Goal: Task Accomplishment & Management: Use online tool/utility

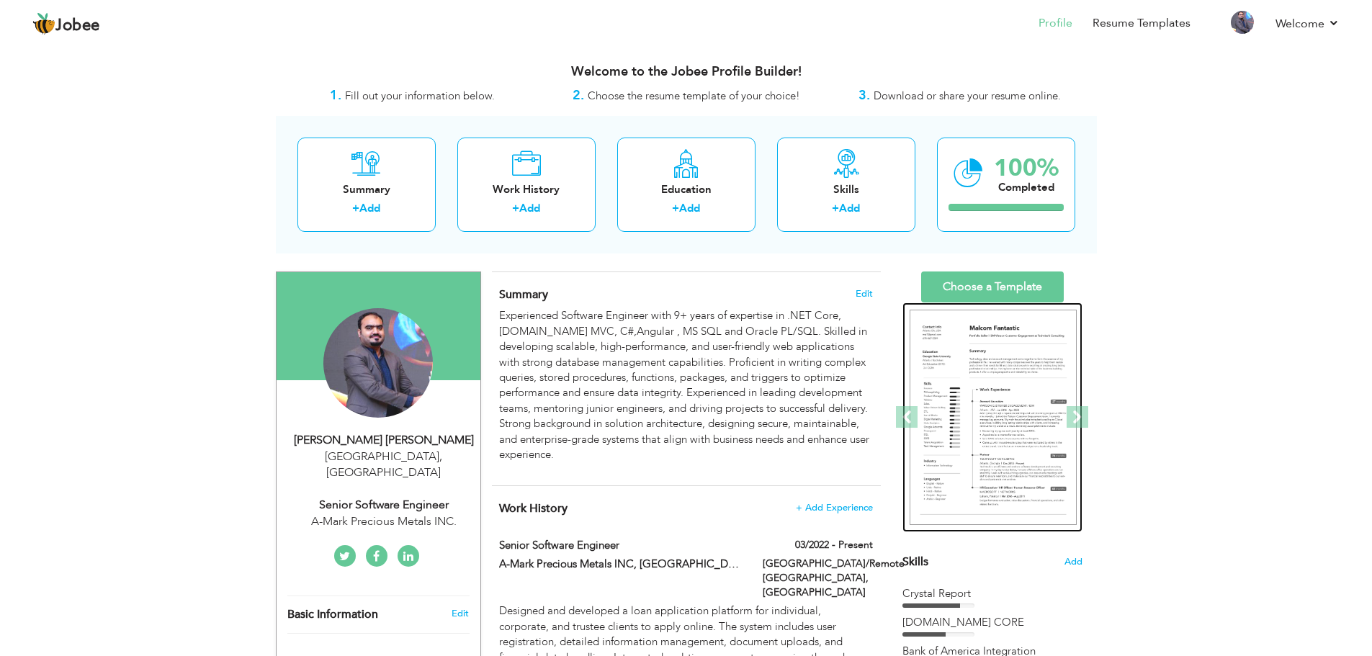
click at [963, 328] on img at bounding box center [992, 418] width 167 height 216
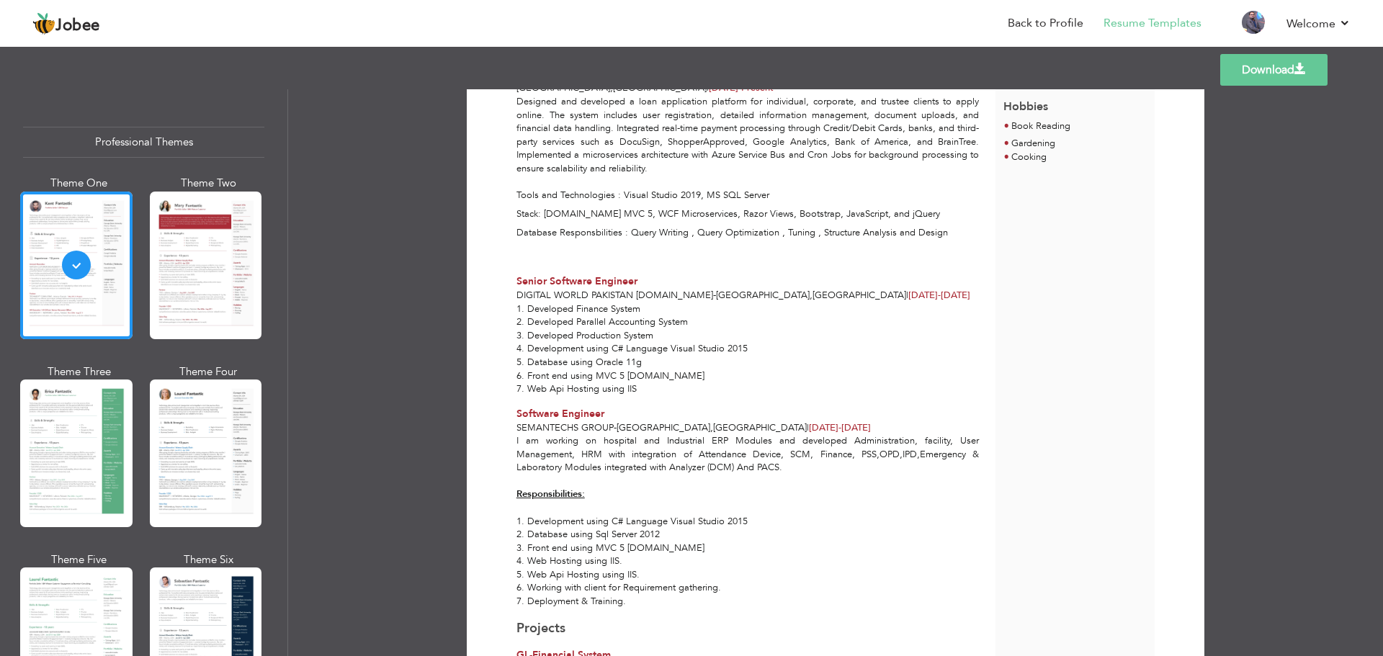
scroll to position [504, 0]
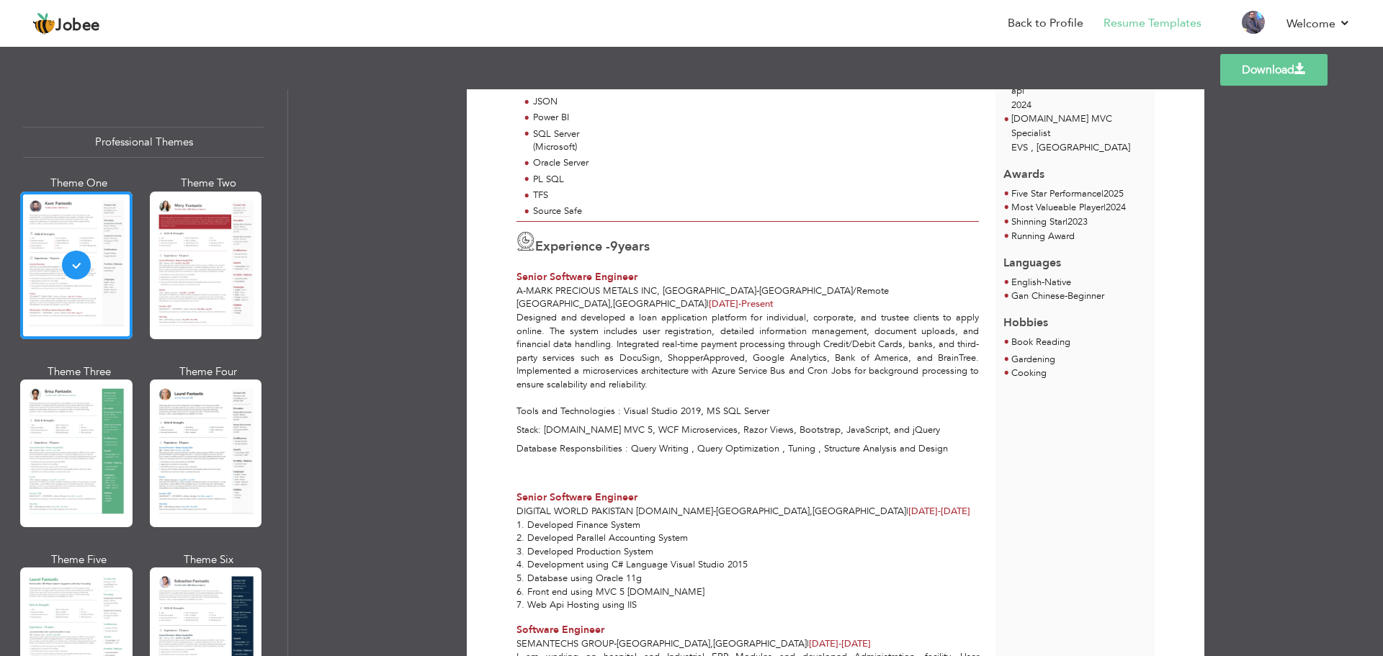
click at [585, 311] on p "Designed and developed a loan application platform for individual, corporate, a…" at bounding box center [747, 364] width 462 height 107
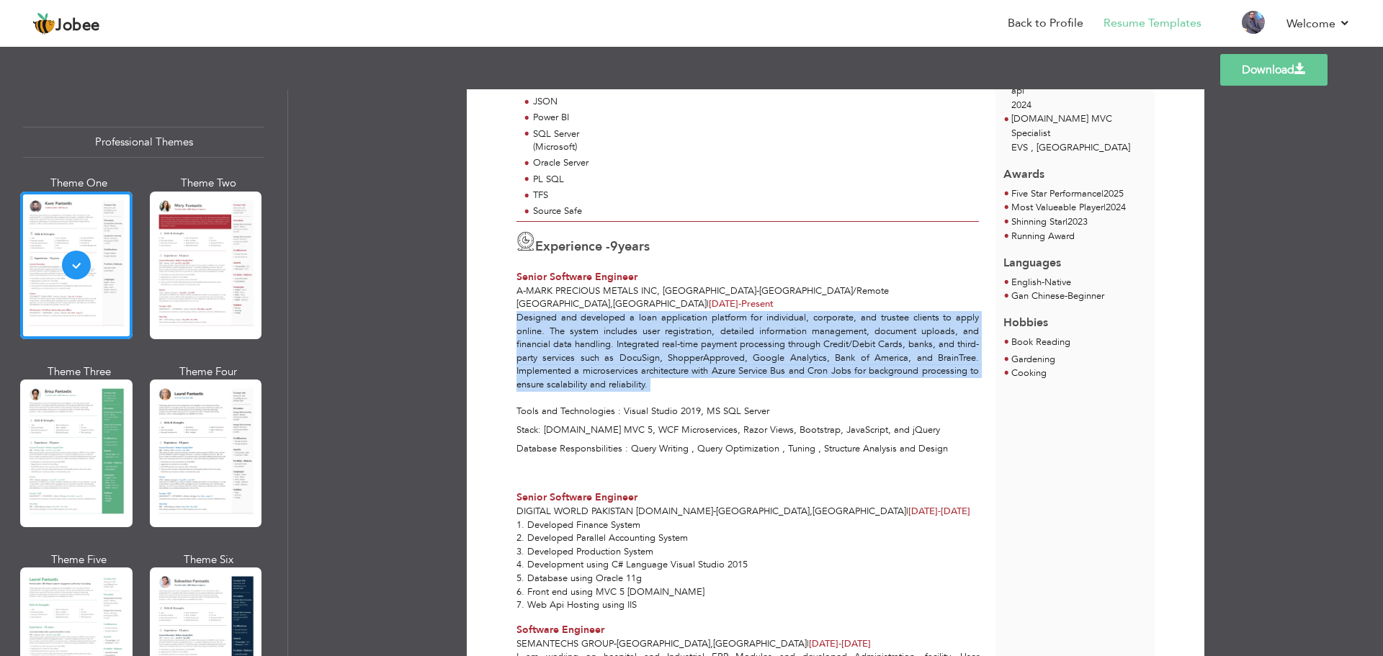
click at [585, 311] on p "Designed and developed a loan application platform for individual, corporate, a…" at bounding box center [747, 364] width 462 height 107
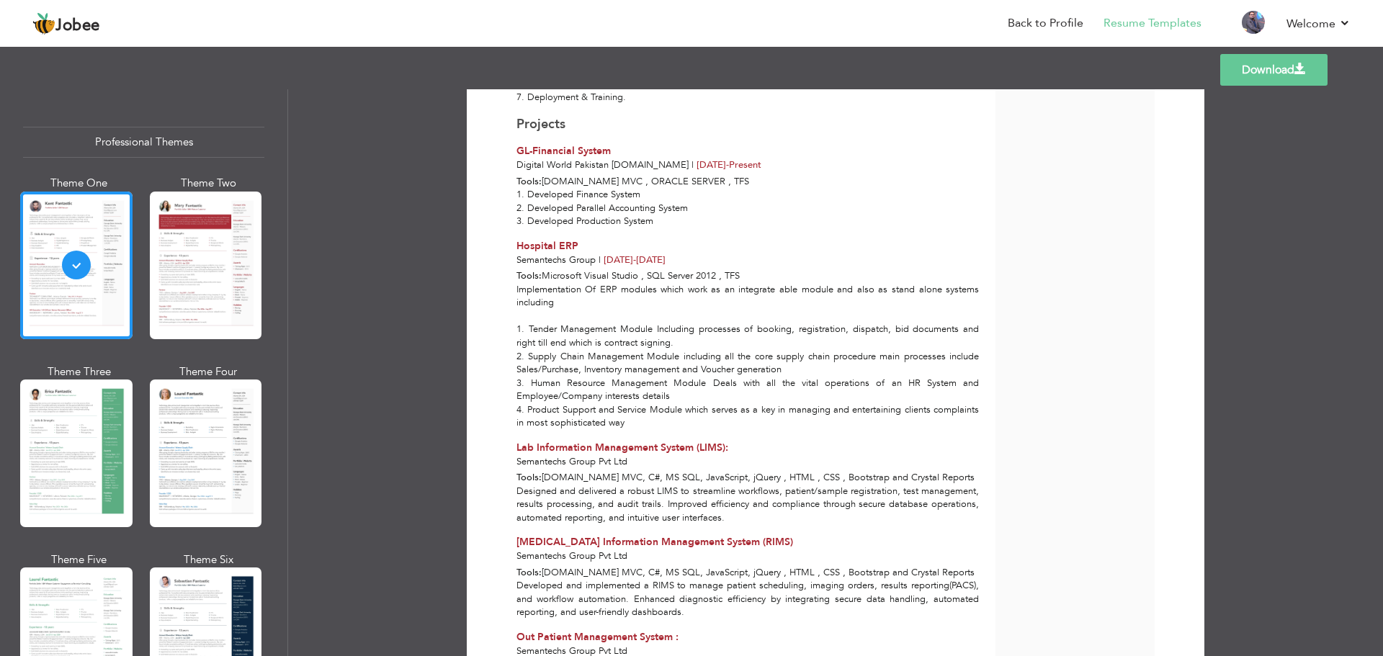
scroll to position [1656, 0]
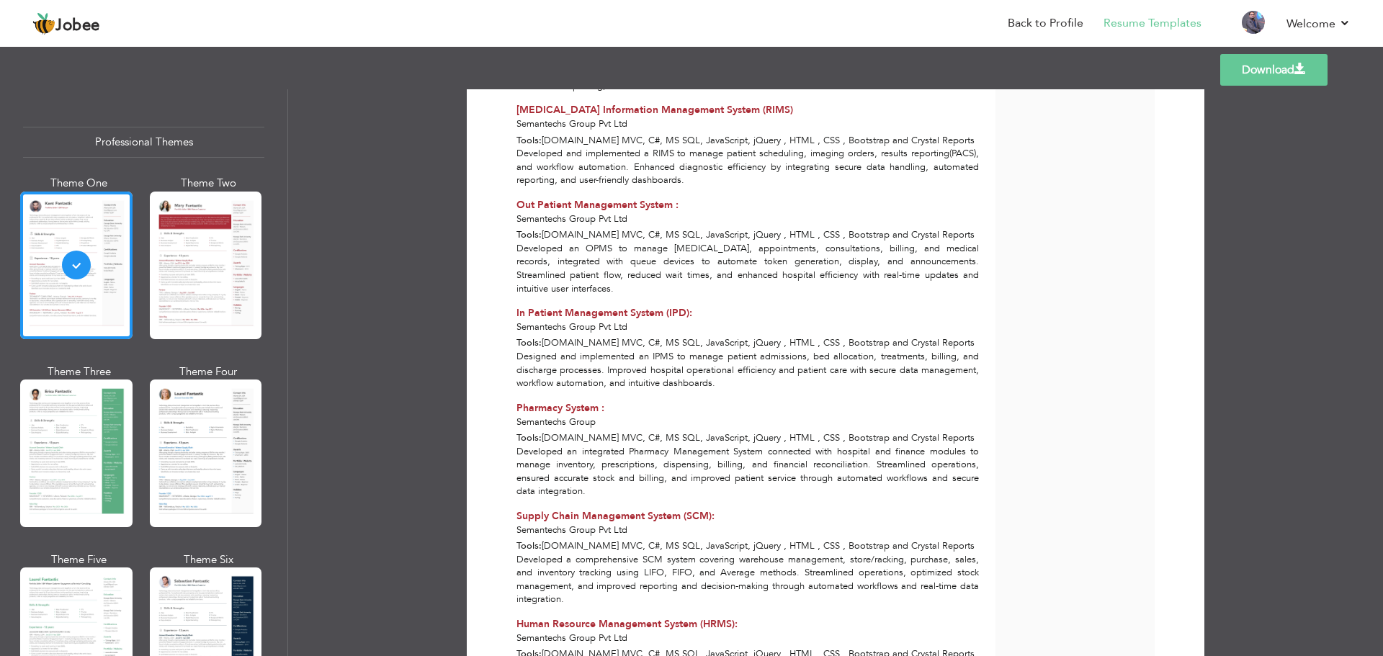
click at [615, 445] on div "Developed an integrated Pharmacy Management System connected with hospital and …" at bounding box center [747, 471] width 479 height 53
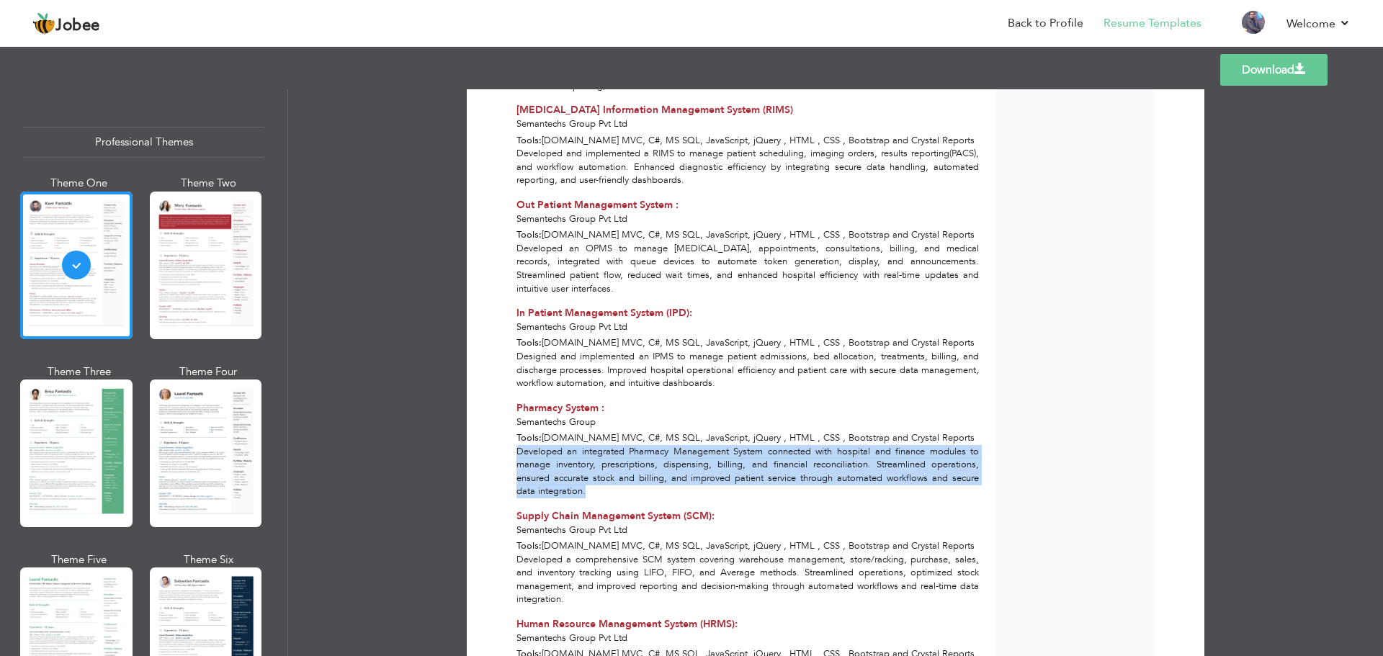
click at [615, 445] on div "Developed an integrated Pharmacy Management System connected with hospital and …" at bounding box center [747, 471] width 479 height 53
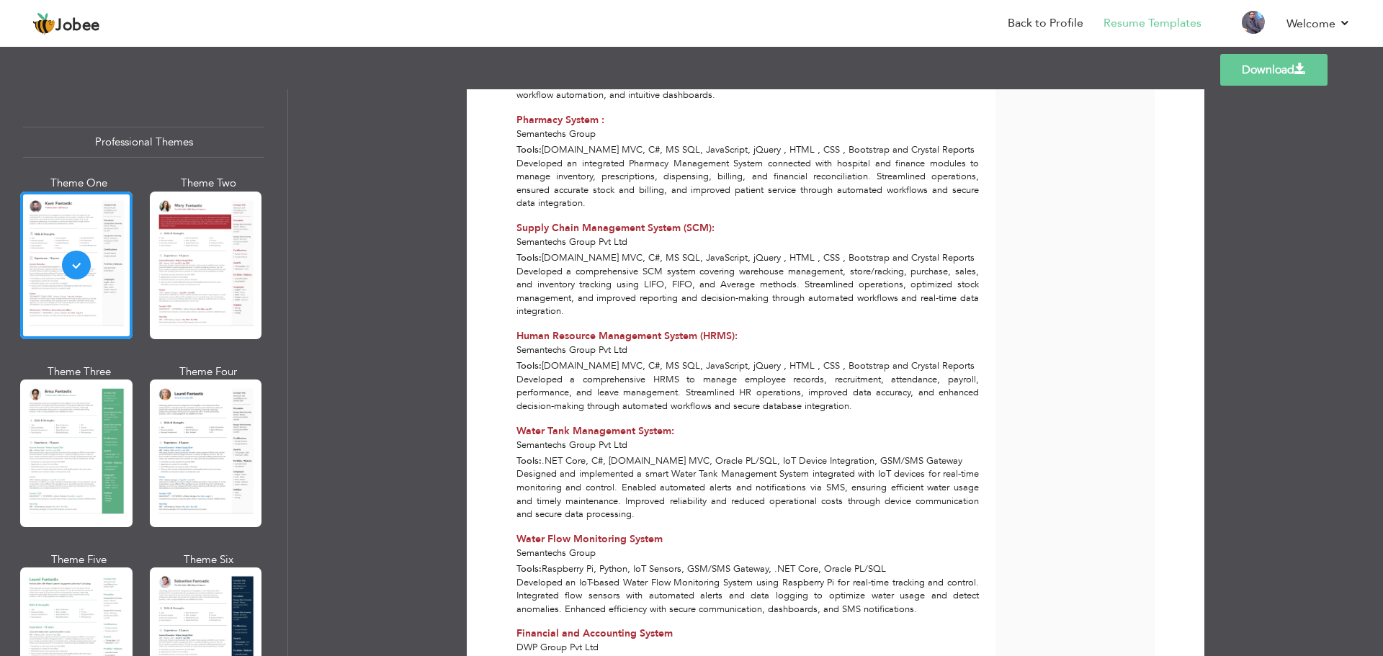
click at [616, 265] on div "Developed a comprehensive SCM system covering warehouse management, store/racki…" at bounding box center [747, 291] width 479 height 53
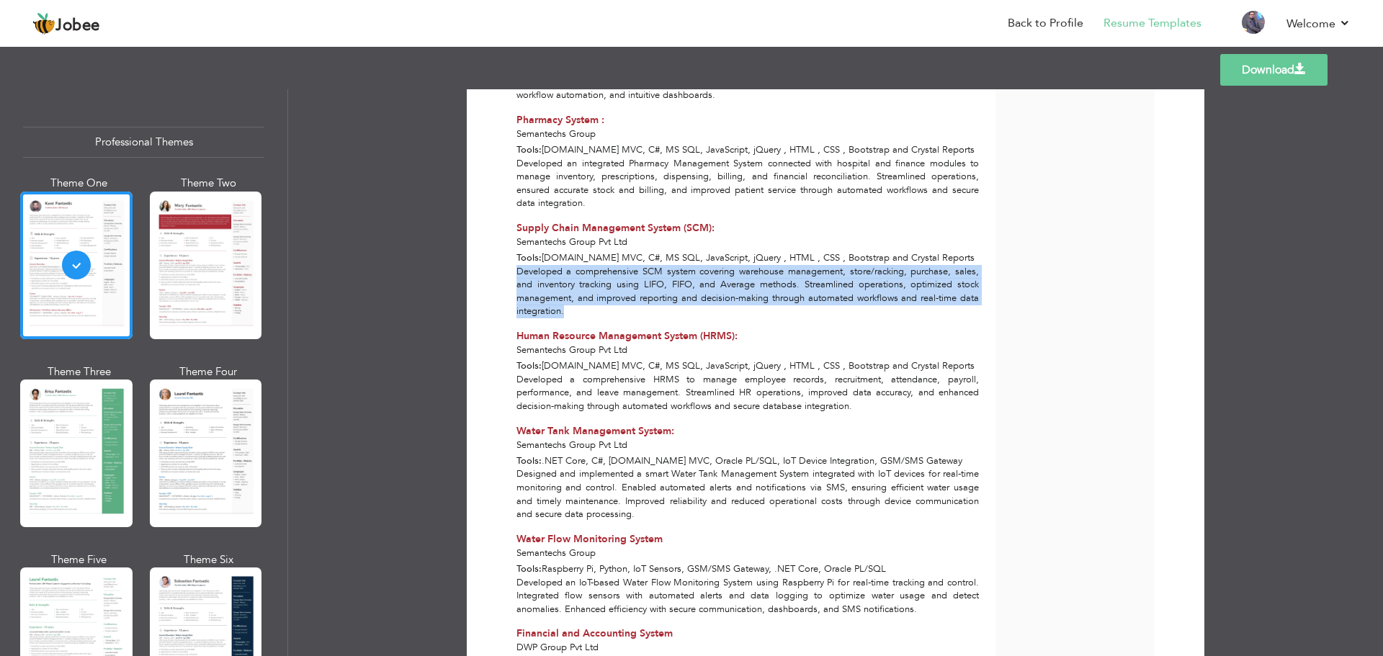
click at [616, 265] on div "Developed a comprehensive SCM system covering warehouse management, store/racki…" at bounding box center [747, 291] width 479 height 53
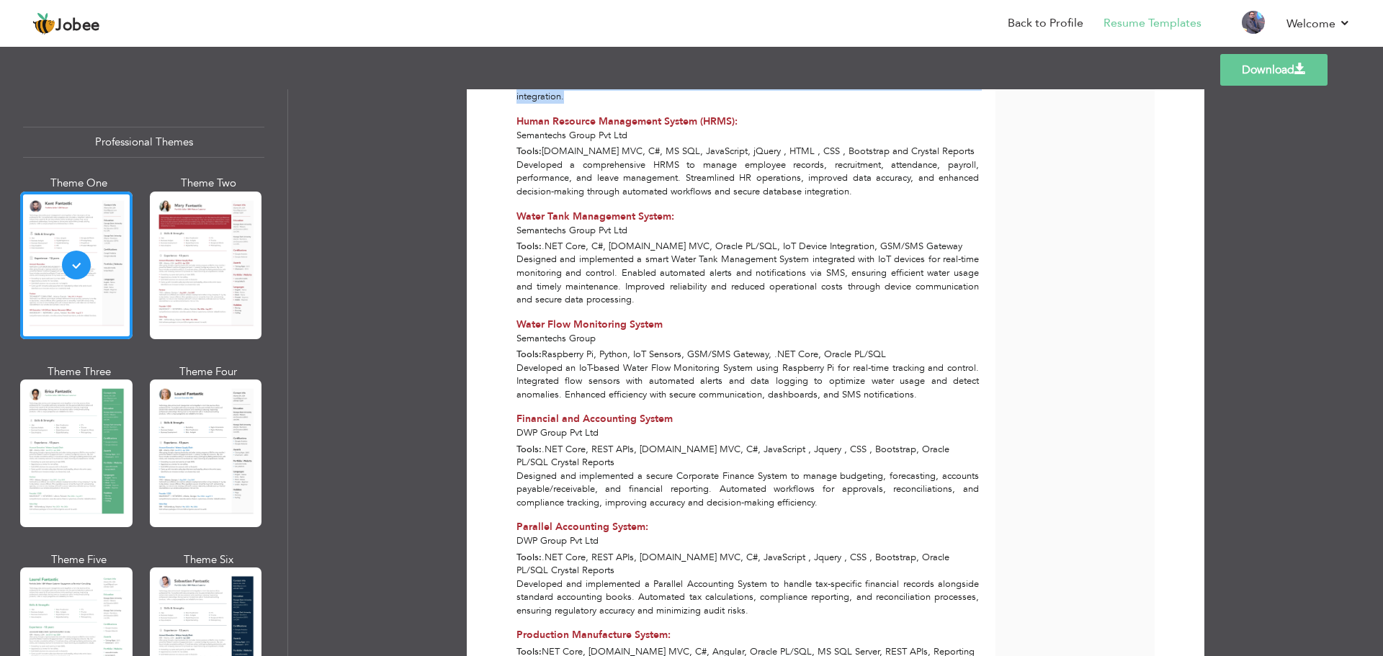
scroll to position [2160, 0]
click at [575, 157] on div "Developed a comprehensive HRMS to manage employee records, recruitment, attenda…" at bounding box center [747, 177] width 479 height 40
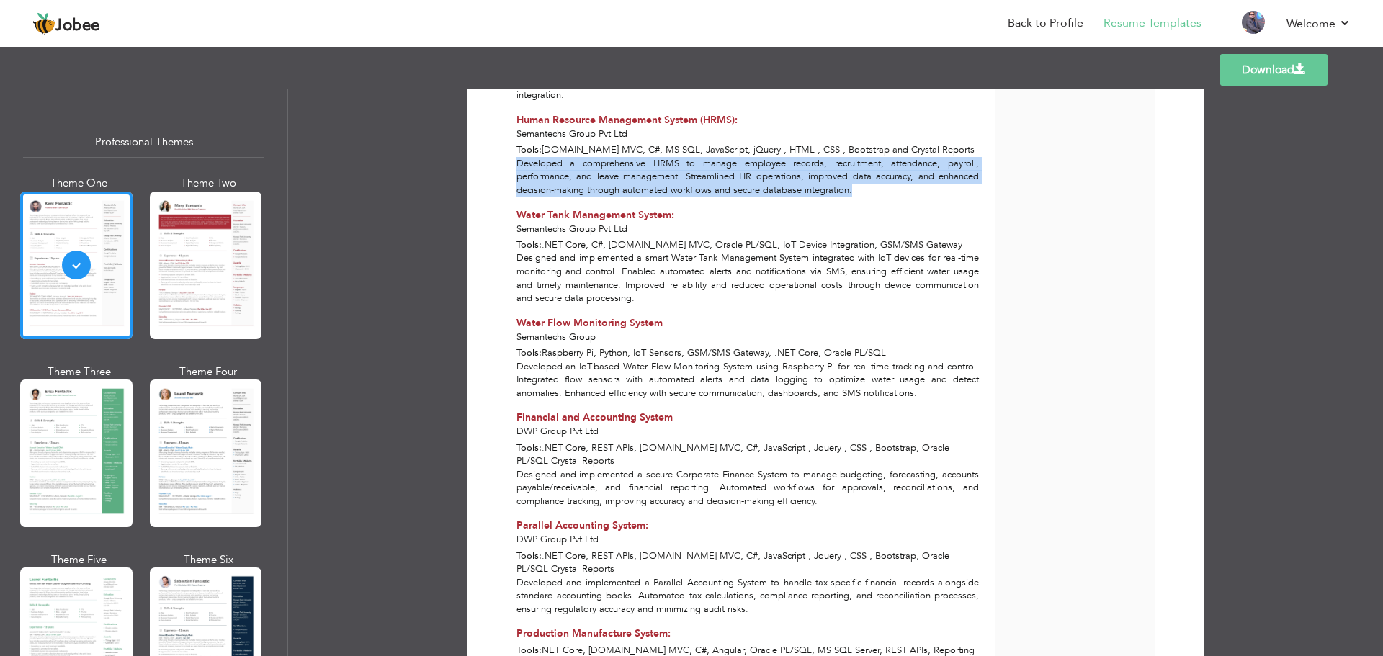
click at [575, 157] on div "Developed a comprehensive HRMS to manage employee records, recruitment, attenda…" at bounding box center [747, 177] width 479 height 40
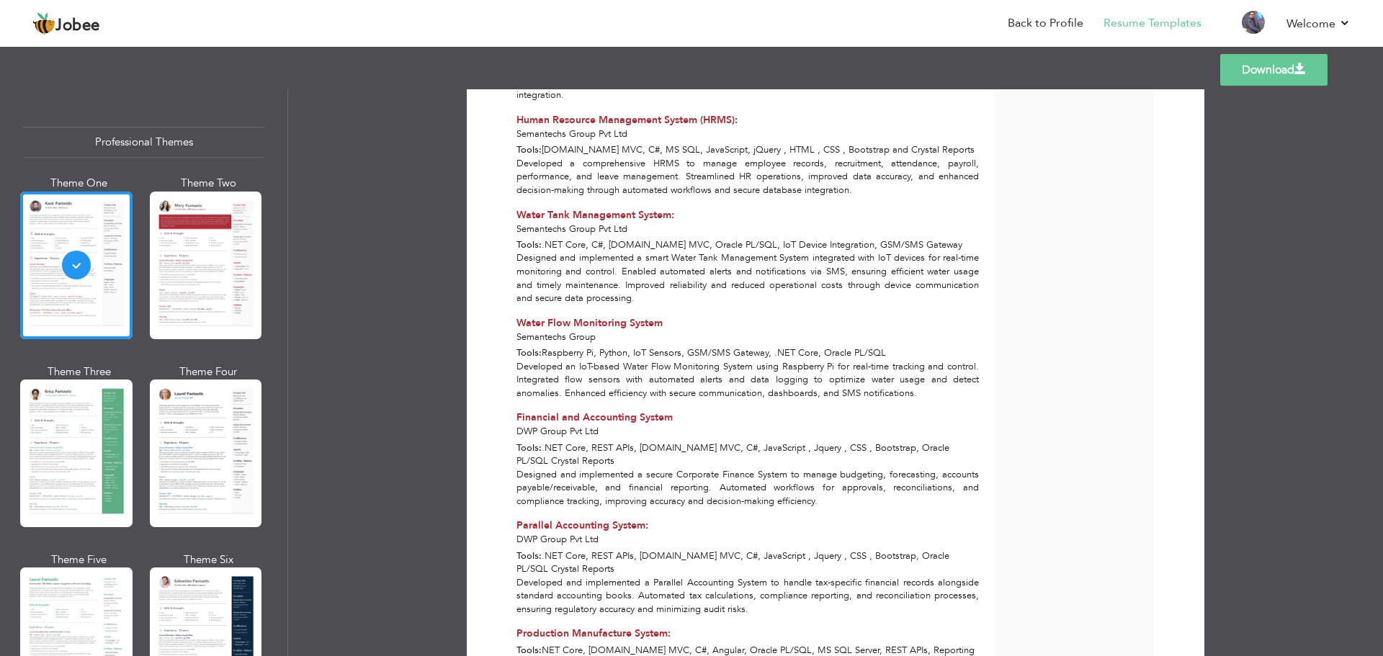
click at [578, 251] on div "Designed and implemented a smart Water Tank Management System integrated with I…" at bounding box center [747, 277] width 479 height 53
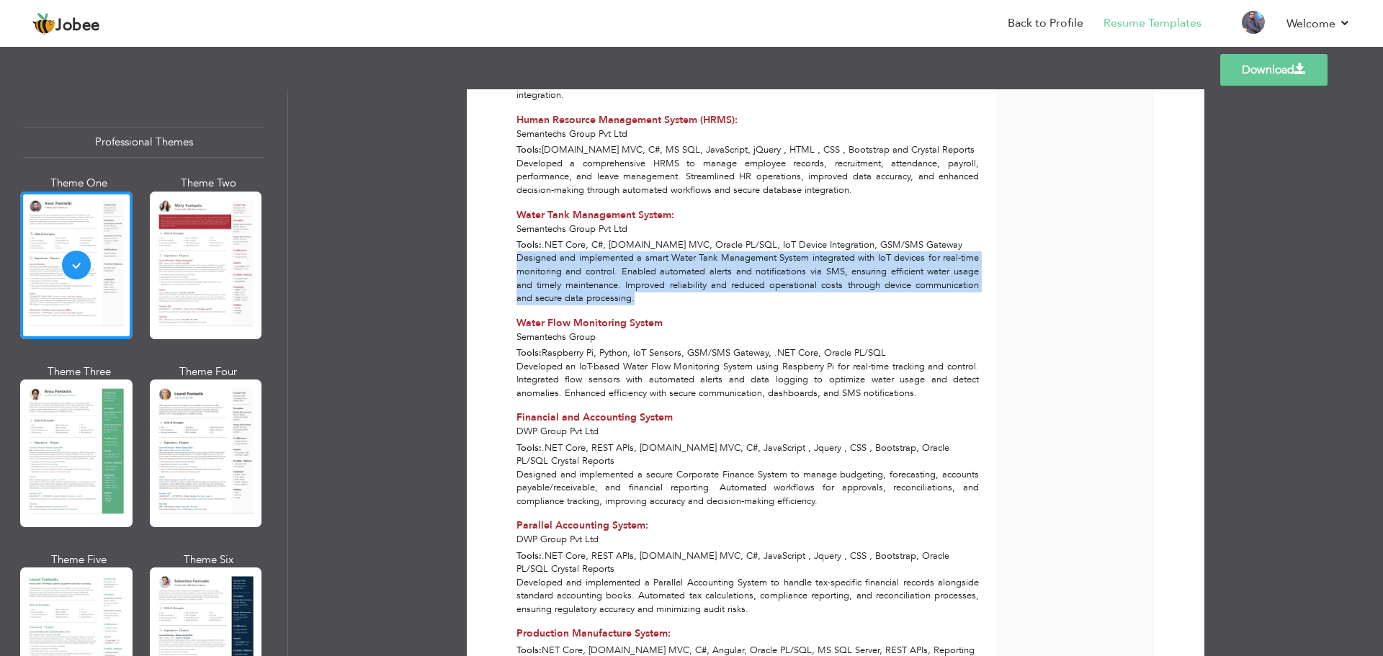
click at [578, 251] on div "Designed and implemented a smart Water Tank Management System integrated with I…" at bounding box center [747, 277] width 479 height 53
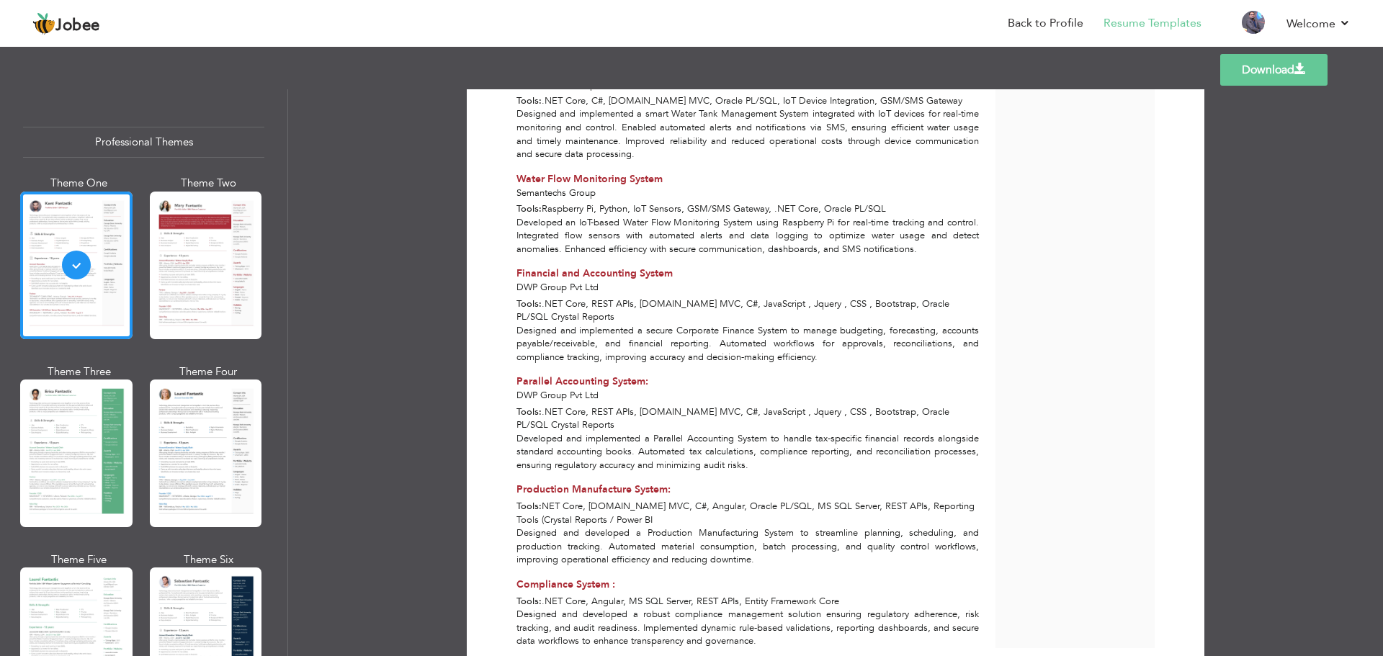
click at [586, 216] on div "Developed an IoT-based Water Flow Monitoring System using Raspberry Pi for real…" at bounding box center [747, 236] width 479 height 40
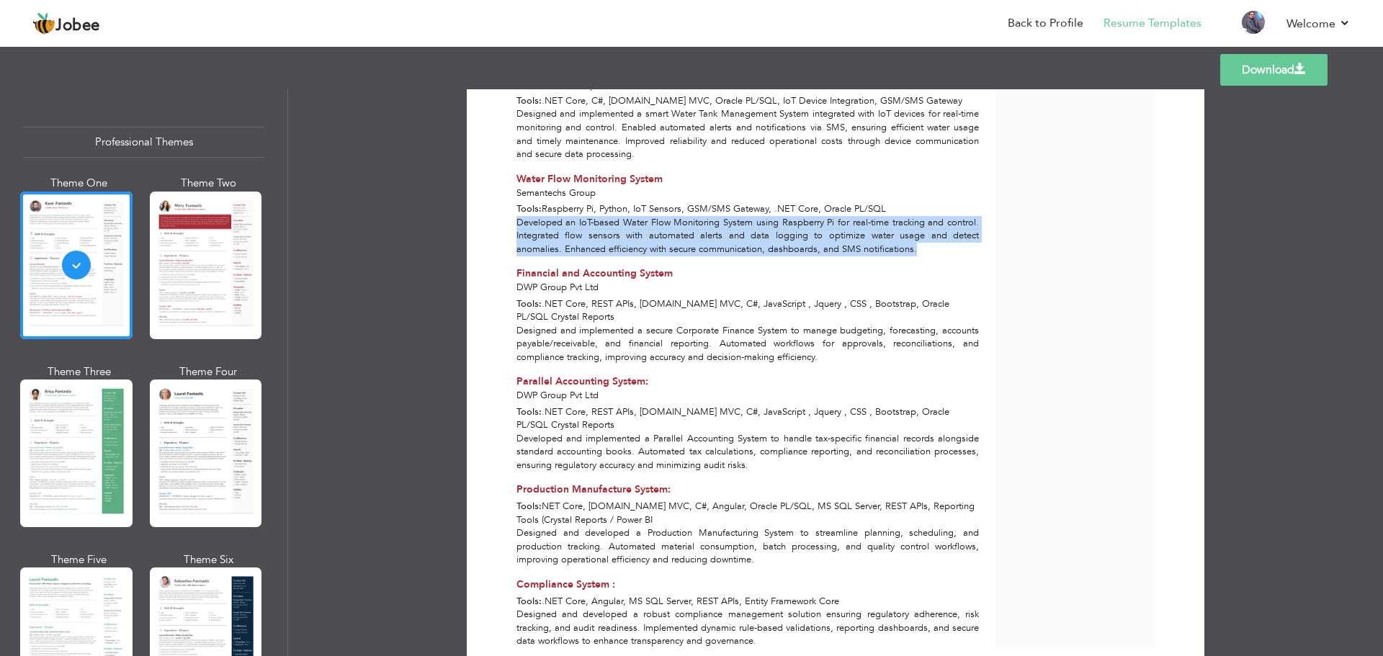
click at [586, 216] on div "Developed an IoT-based Water Flow Monitoring System using Raspberry Pi for real…" at bounding box center [747, 236] width 479 height 40
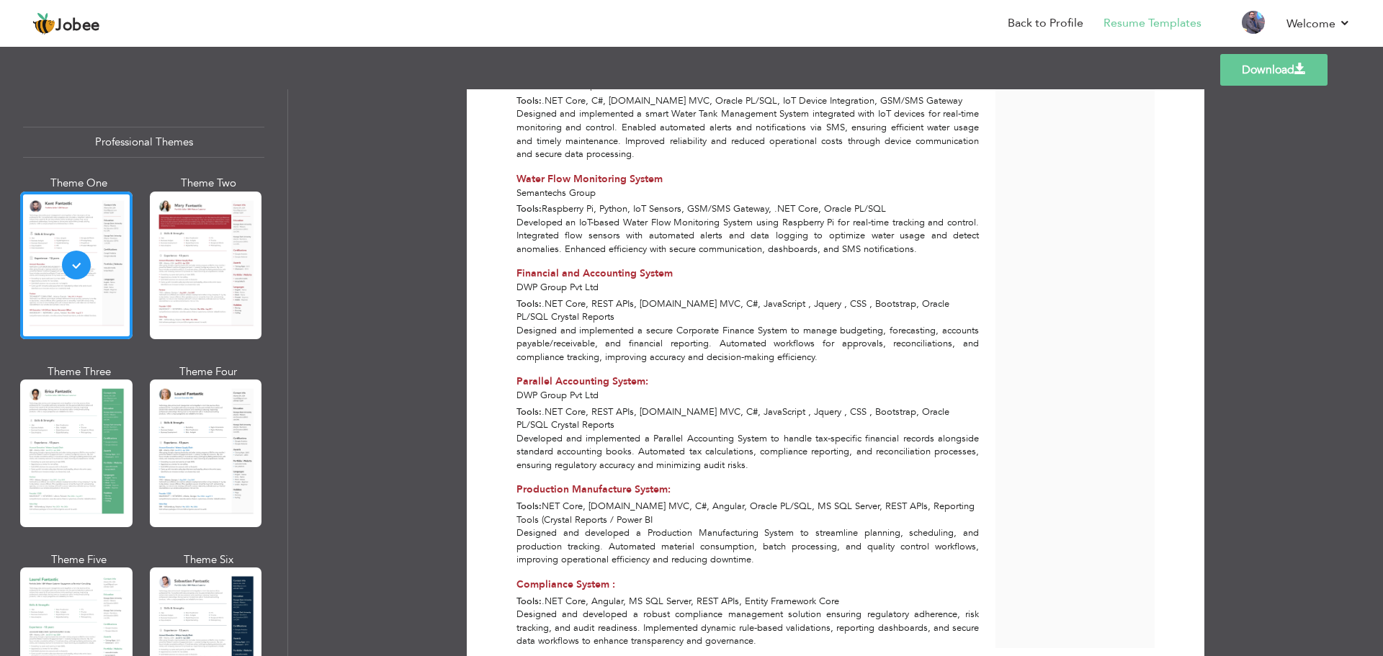
click at [589, 324] on div "Designed and implemented a secure Corporate Finance System to manage budgeting,…" at bounding box center [747, 344] width 479 height 40
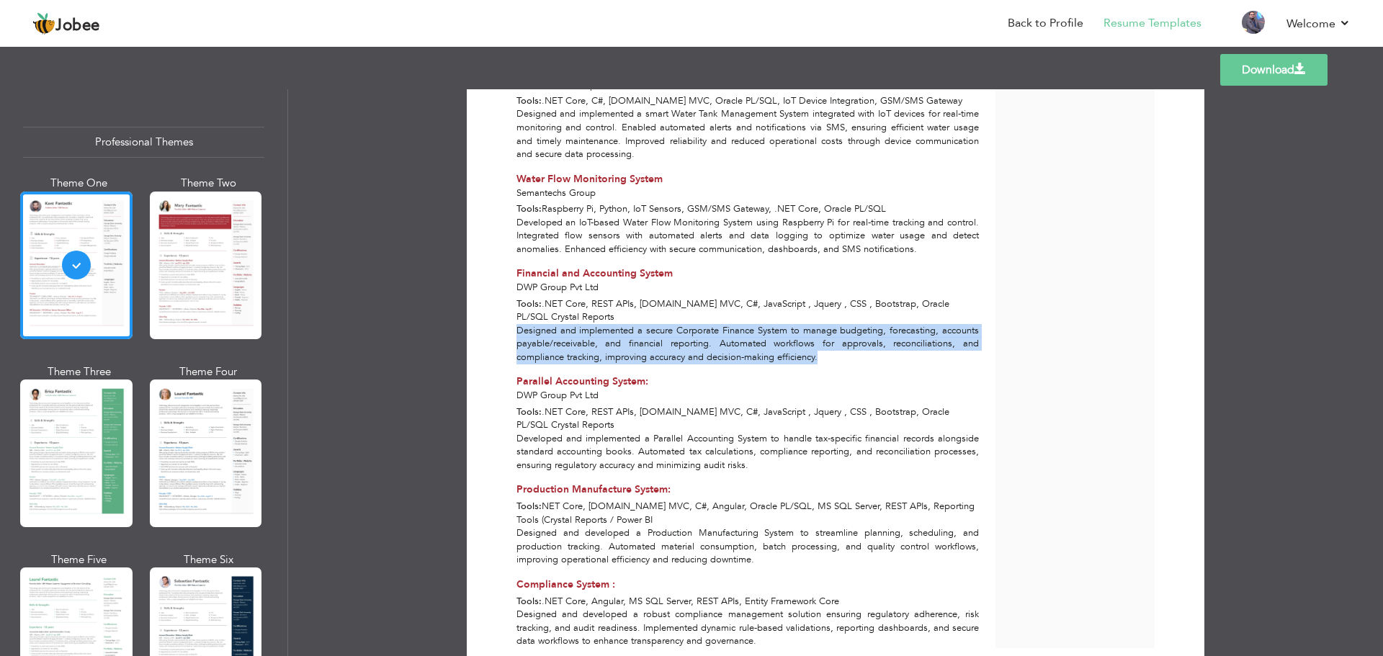
click at [589, 324] on div "Designed and implemented a secure Corporate Finance System to manage budgeting,…" at bounding box center [747, 344] width 479 height 40
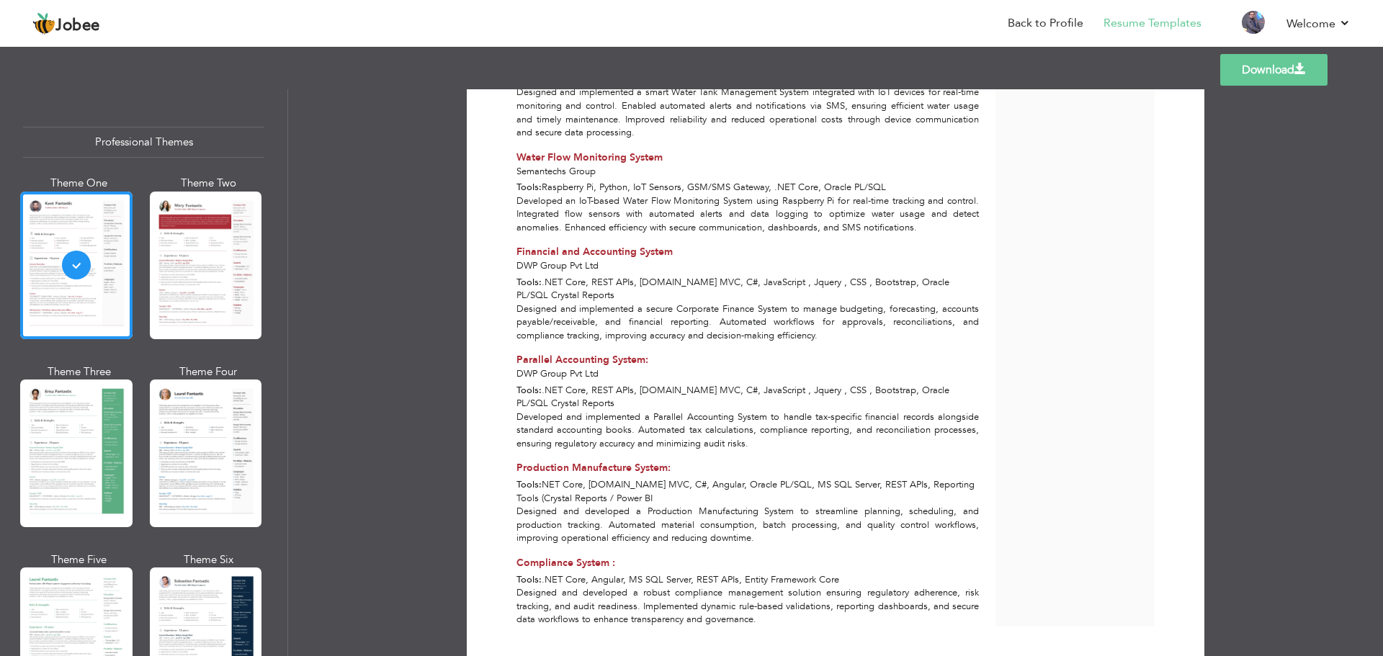
click at [590, 410] on div "Developed and implemented a Parallel Accounting System to handle tax-specific f…" at bounding box center [747, 430] width 479 height 40
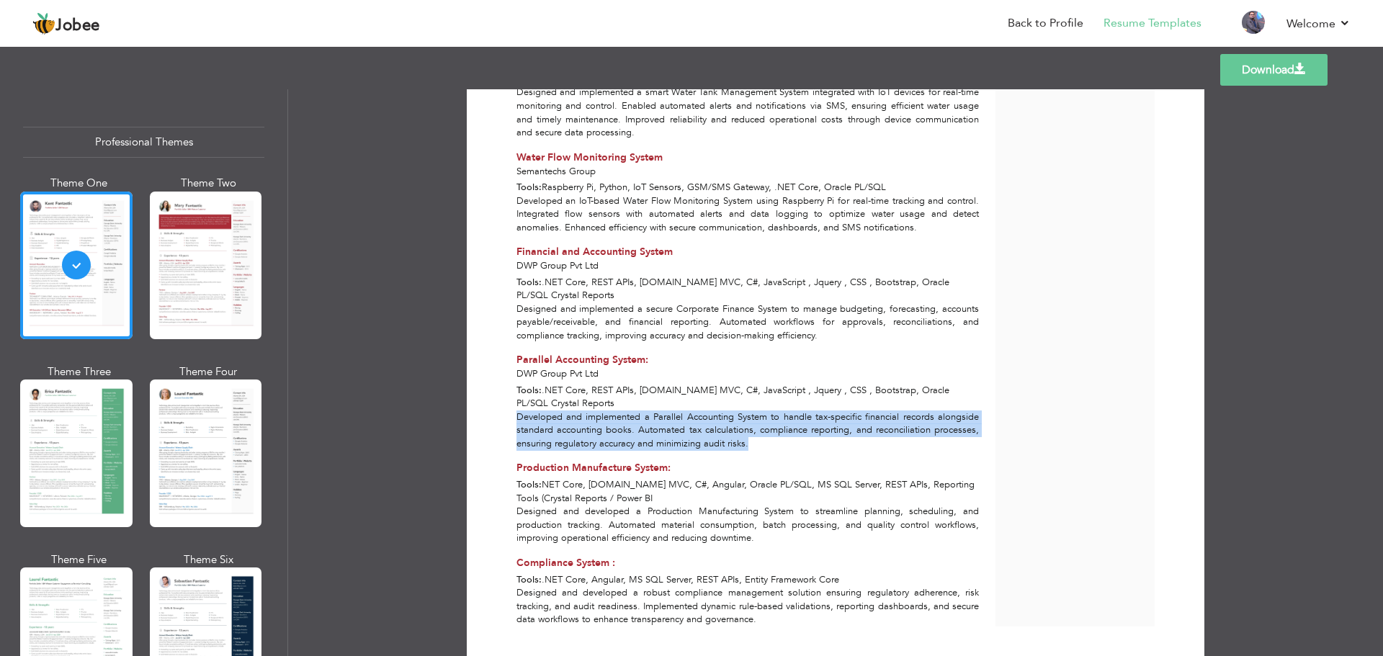
click at [590, 410] on div "Developed and implemented a Parallel Accounting System to handle tax-specific f…" at bounding box center [747, 430] width 479 height 40
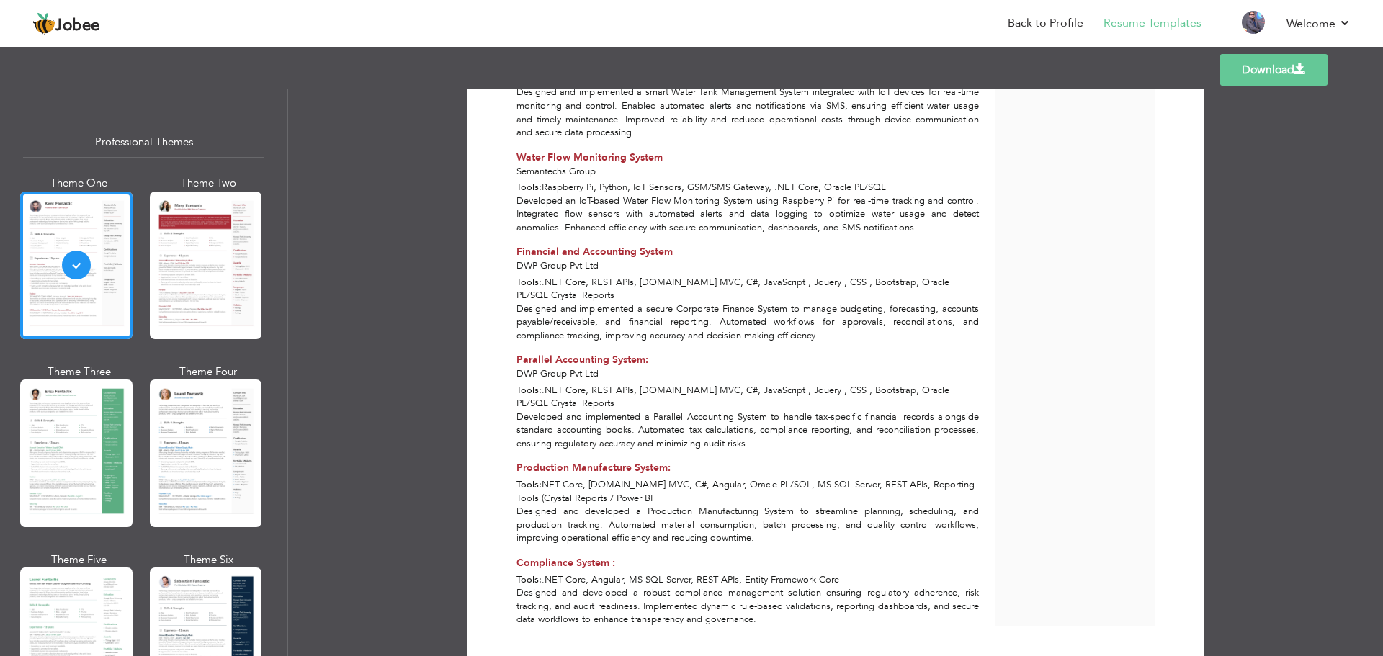
click at [583, 505] on div "Designed and developed a Production Manufacturing System to streamline planning…" at bounding box center [747, 525] width 479 height 40
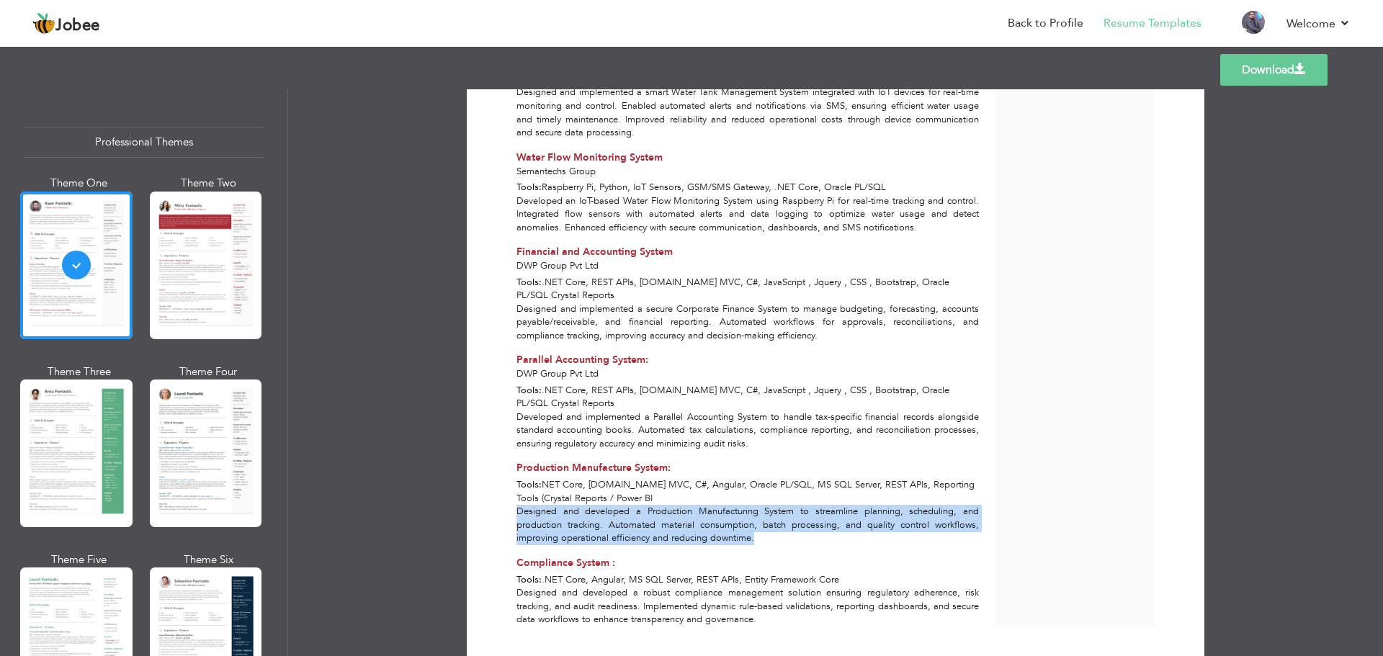
click at [583, 505] on div "Designed and developed a Production Manufacturing System to streamline planning…" at bounding box center [747, 525] width 479 height 40
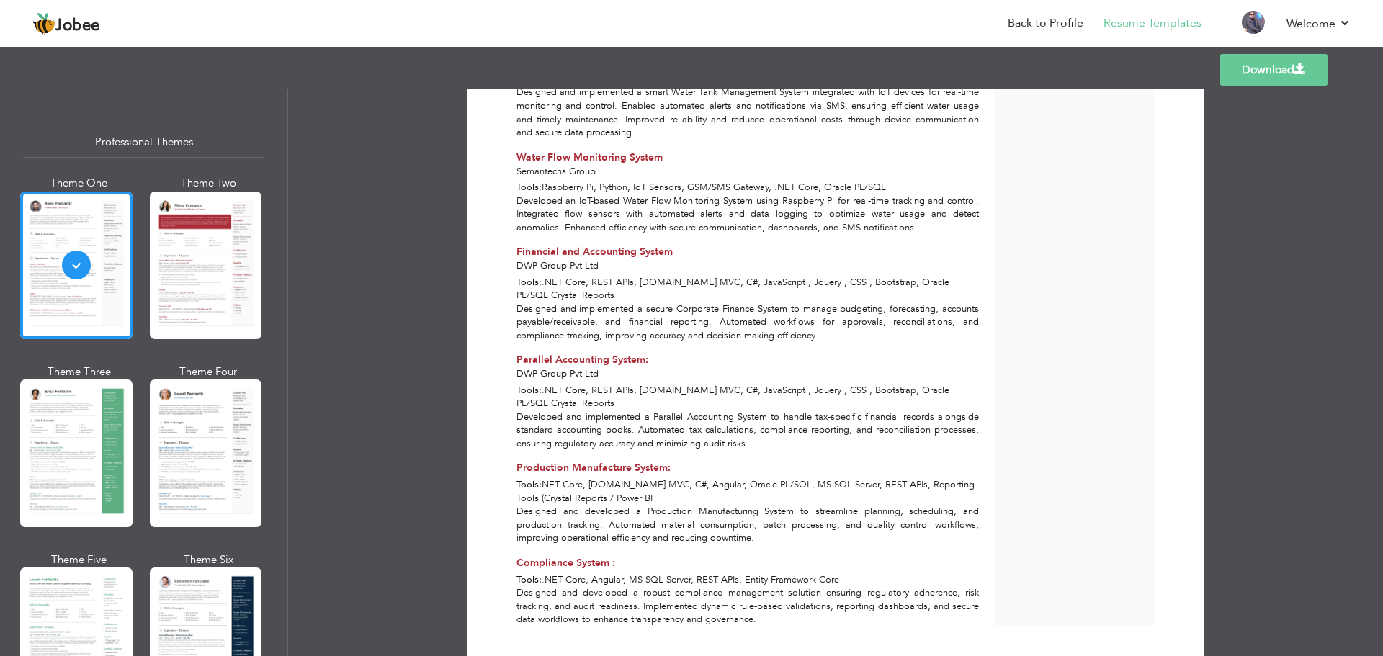
click at [630, 410] on div "Developed and implemented a Parallel Accounting System to handle tax-specific f…" at bounding box center [747, 430] width 479 height 40
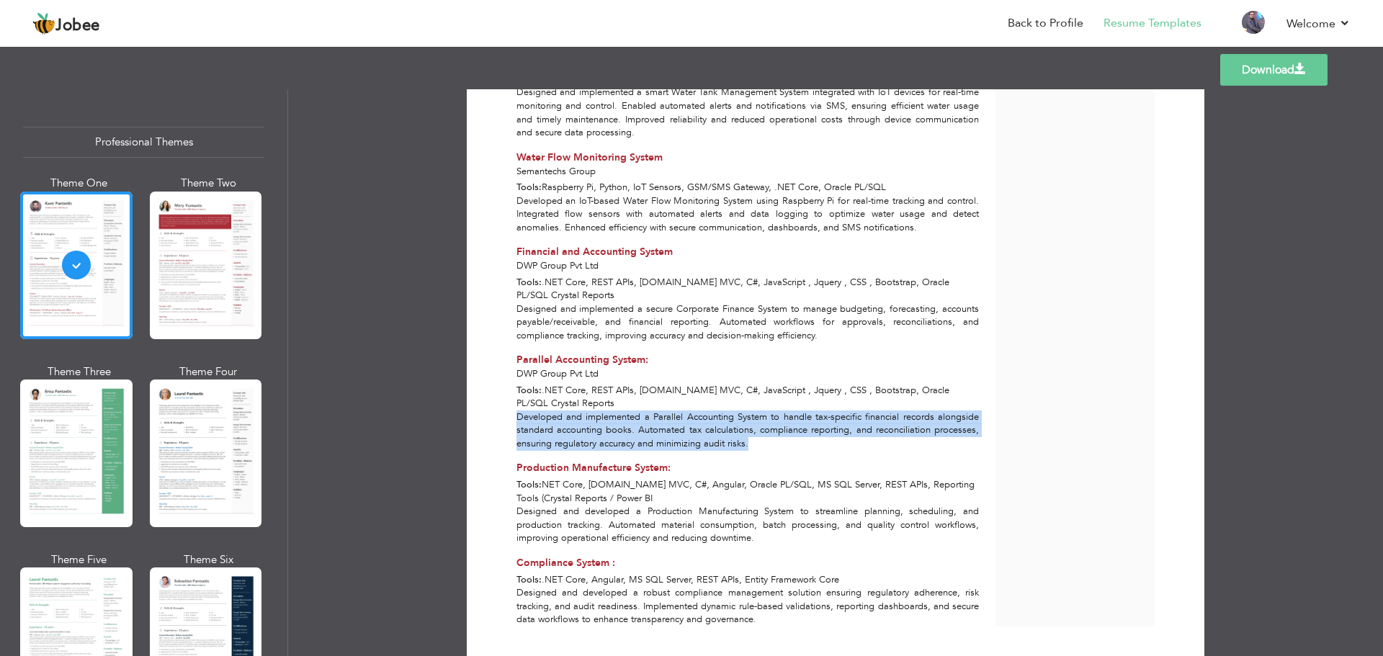
click at [630, 410] on div "Developed and implemented a Parallel Accounting System to handle tax-specific f…" at bounding box center [747, 430] width 479 height 40
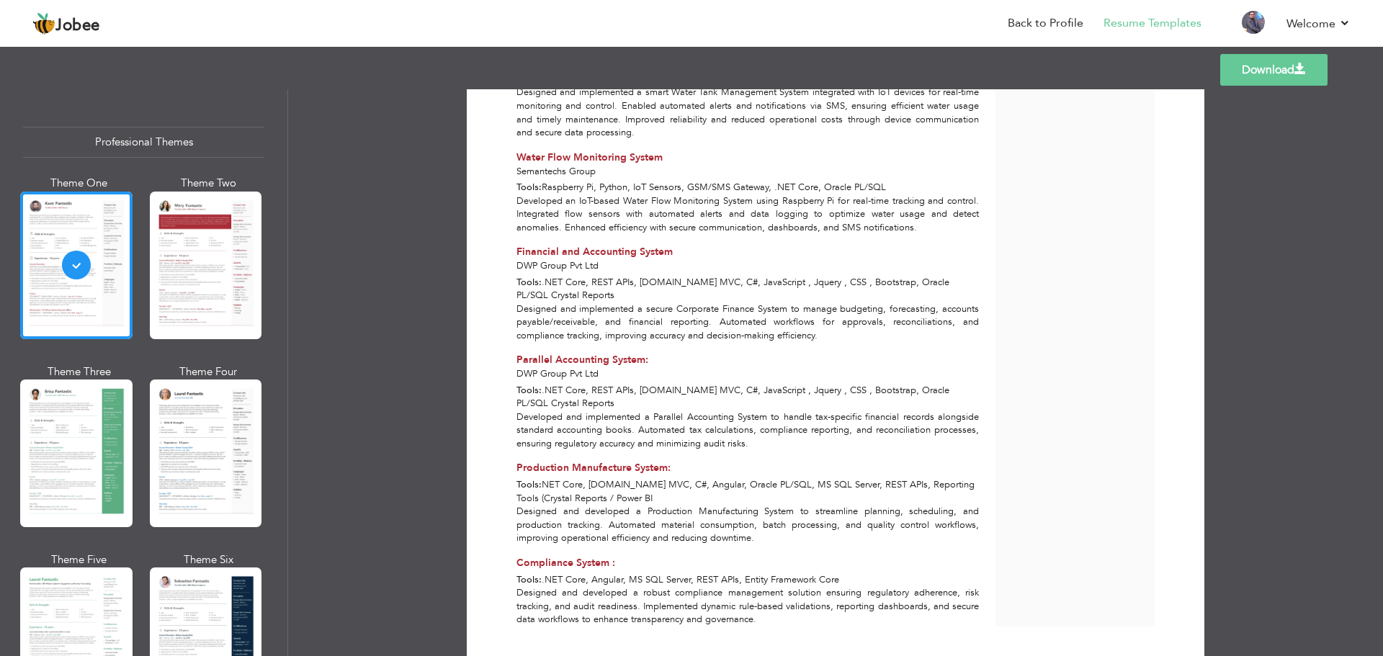
click at [650, 586] on div "Designed and developed a robust compliance management solution ensuring regulat…" at bounding box center [747, 606] width 479 height 40
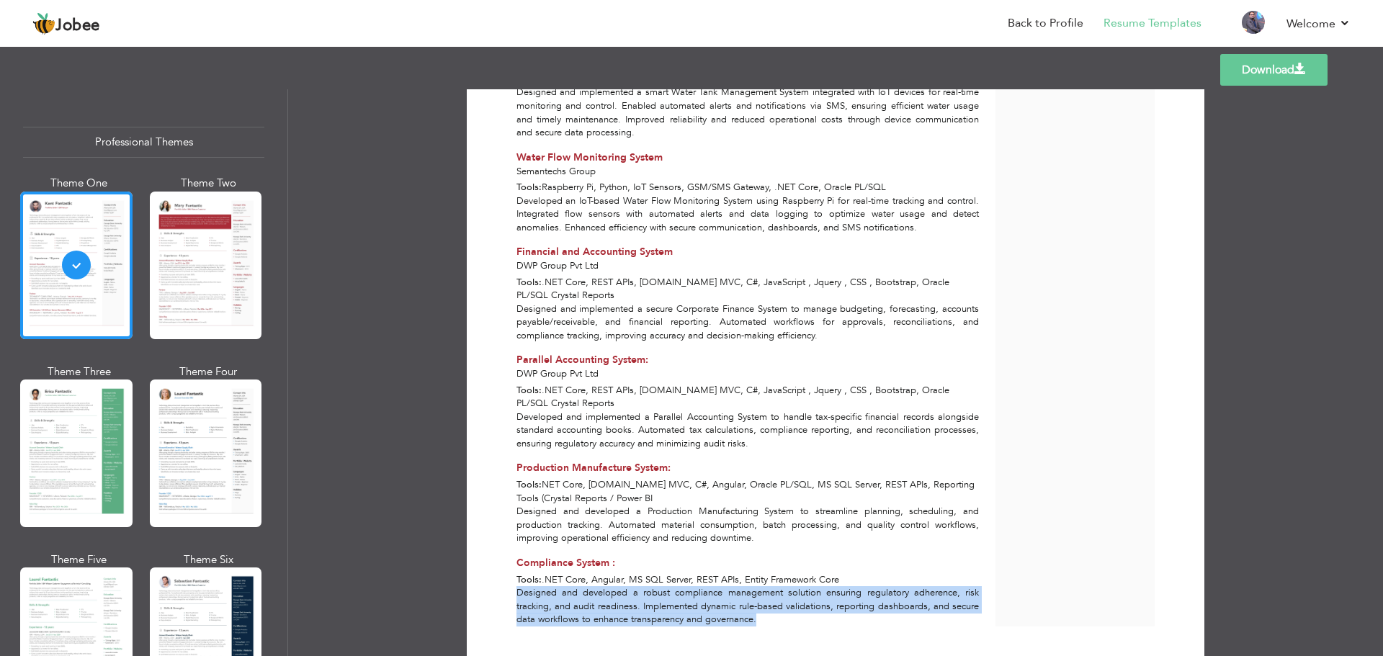
click at [650, 586] on div "Designed and developed a robust compliance management solution ensuring regulat…" at bounding box center [747, 606] width 479 height 40
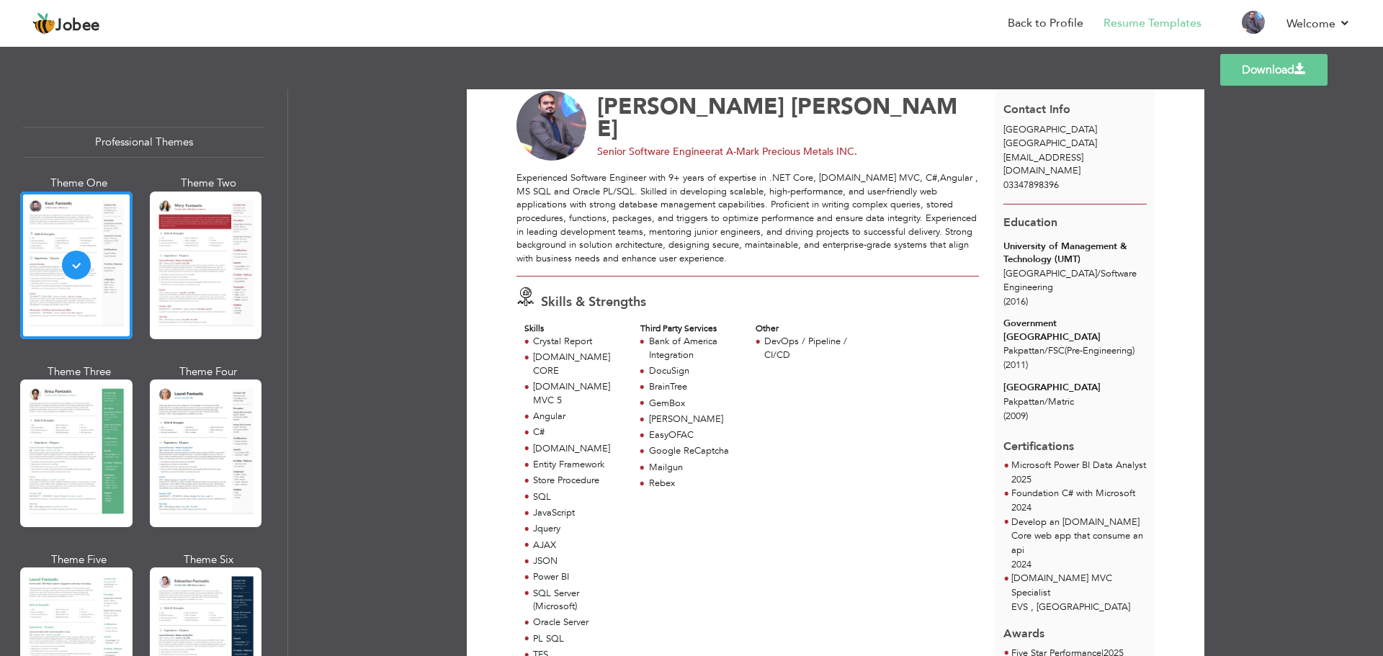
scroll to position [0, 0]
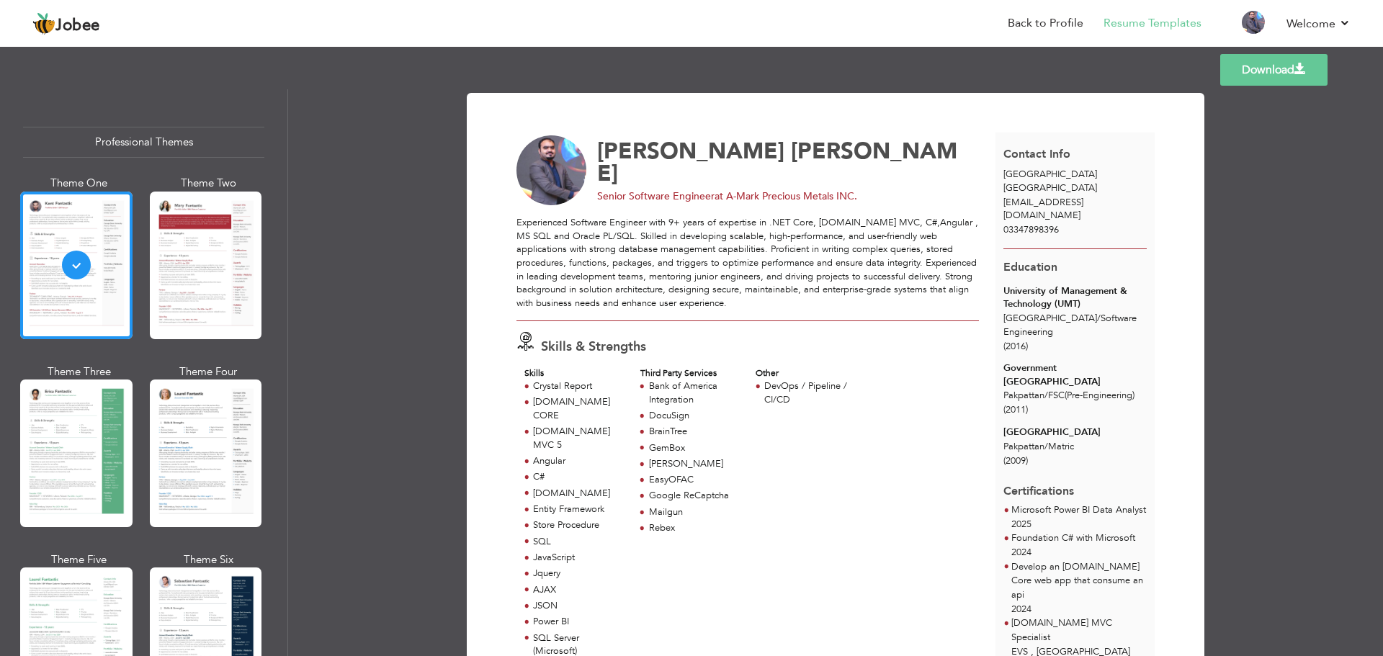
click at [632, 235] on p "Experienced Software Engineer with 9+ years of expertise in .NET Core, [DOMAIN_…" at bounding box center [747, 263] width 462 height 94
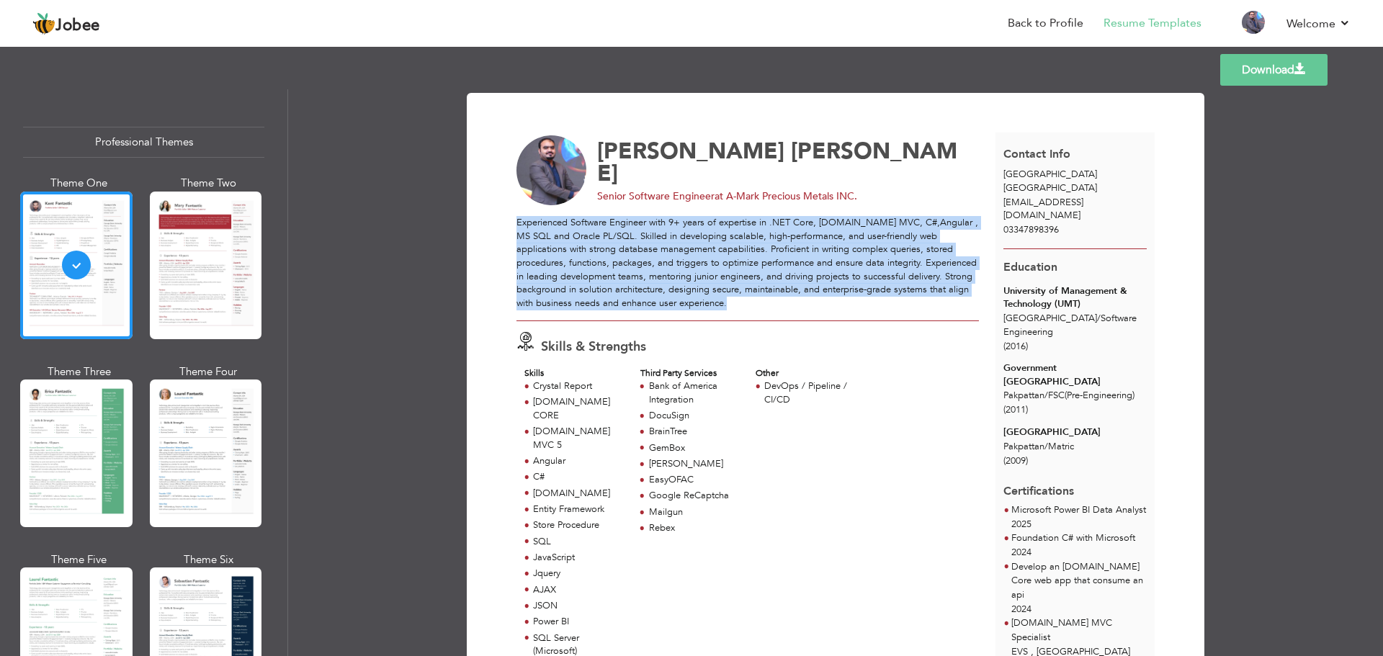
click at [632, 235] on p "Experienced Software Engineer with 9+ years of expertise in .NET Core, [DOMAIN_…" at bounding box center [747, 263] width 462 height 94
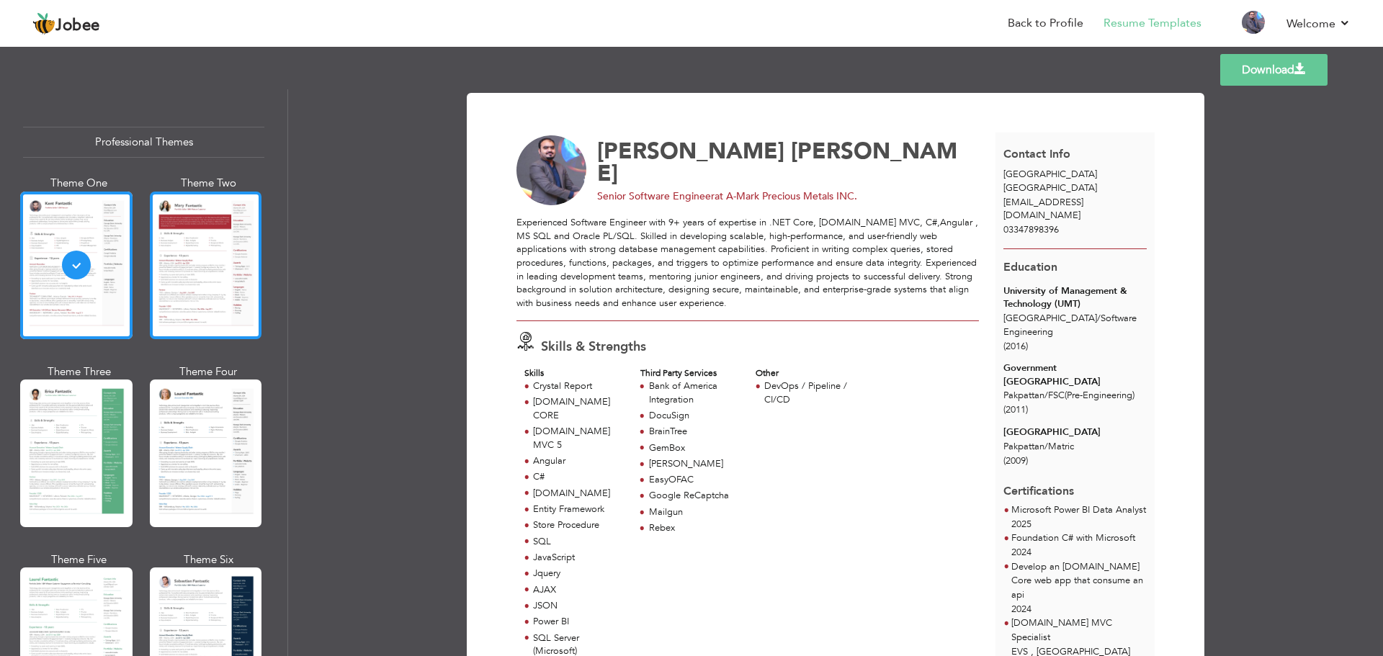
click at [229, 246] on div at bounding box center [206, 266] width 112 height 148
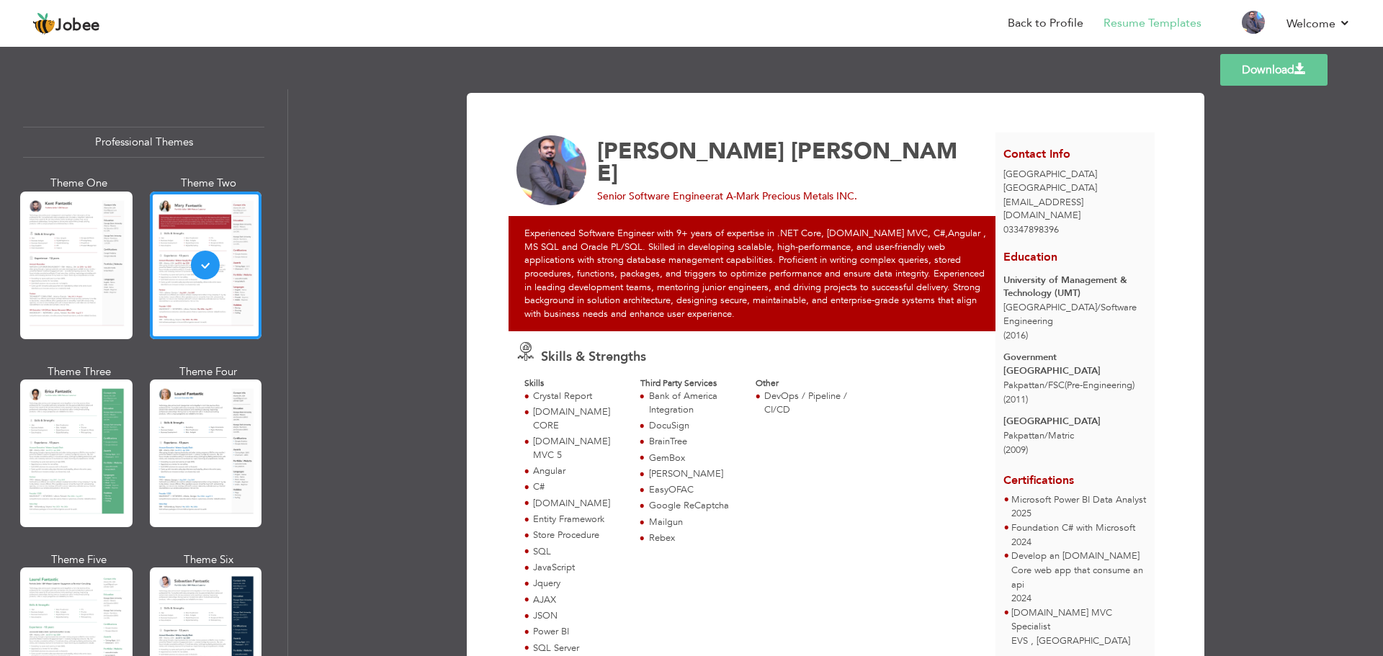
click at [657, 257] on p "Experienced Software Engineer with 9+ years of expertise in .NET Core, [DOMAIN_…" at bounding box center [755, 274] width 462 height 94
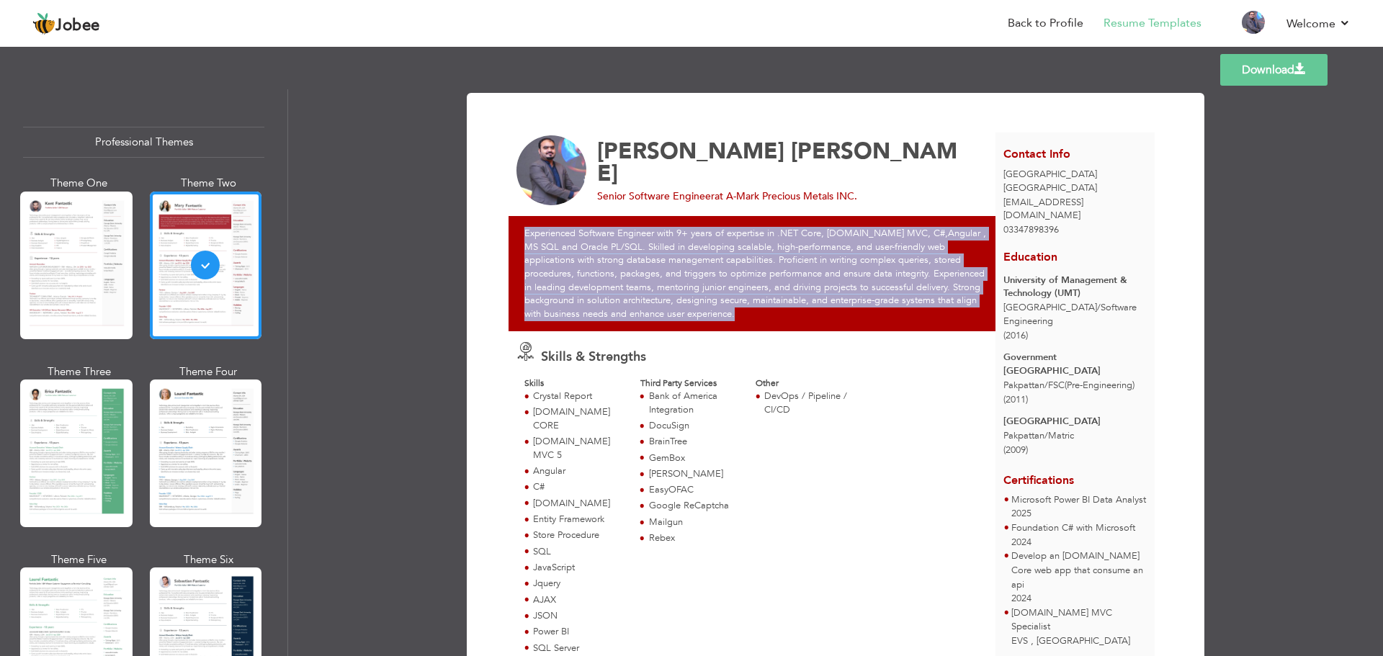
click at [657, 257] on p "Experienced Software Engineer with 9+ years of expertise in .NET Core, [DOMAIN_…" at bounding box center [755, 274] width 462 height 94
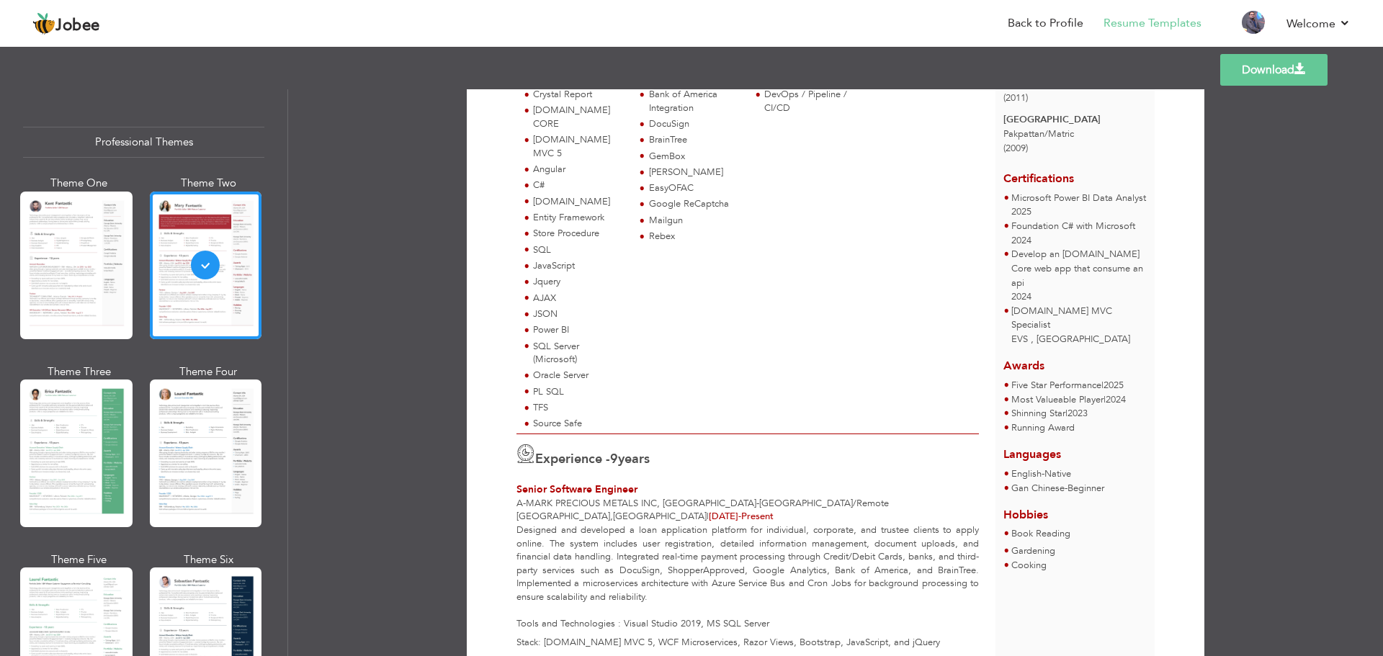
scroll to position [432, 0]
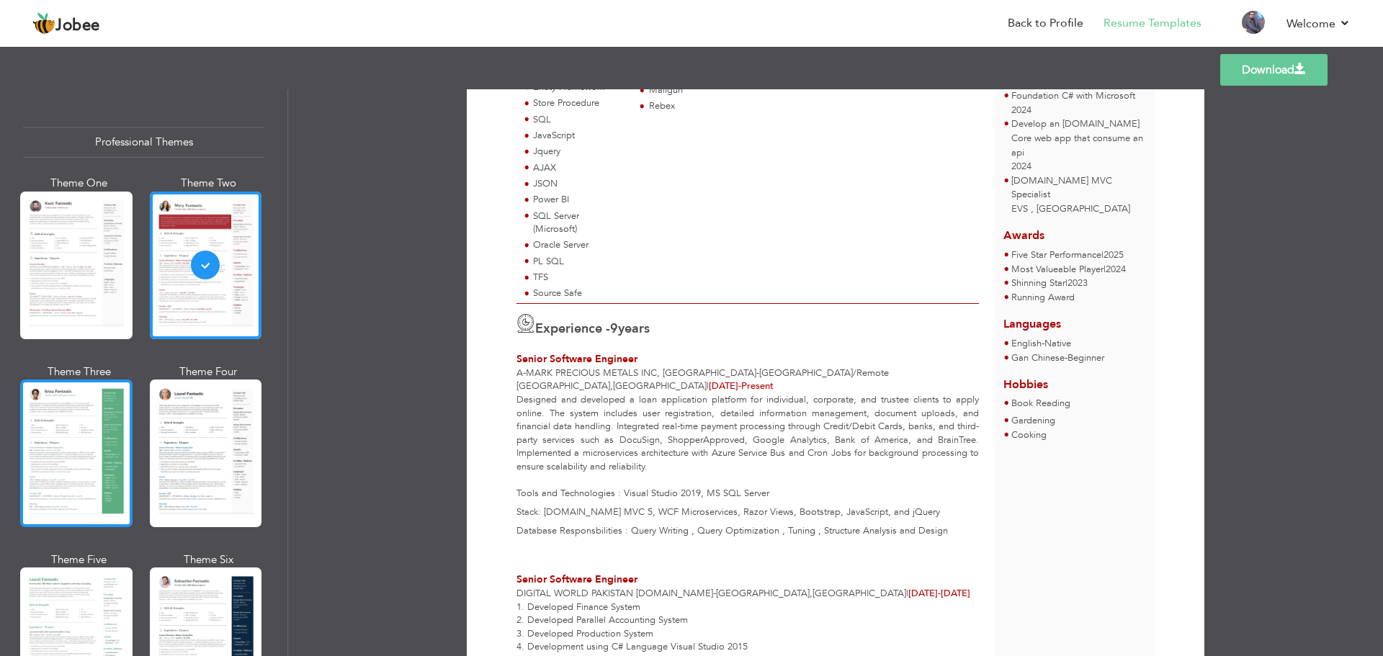
click at [91, 431] on div at bounding box center [76, 453] width 112 height 148
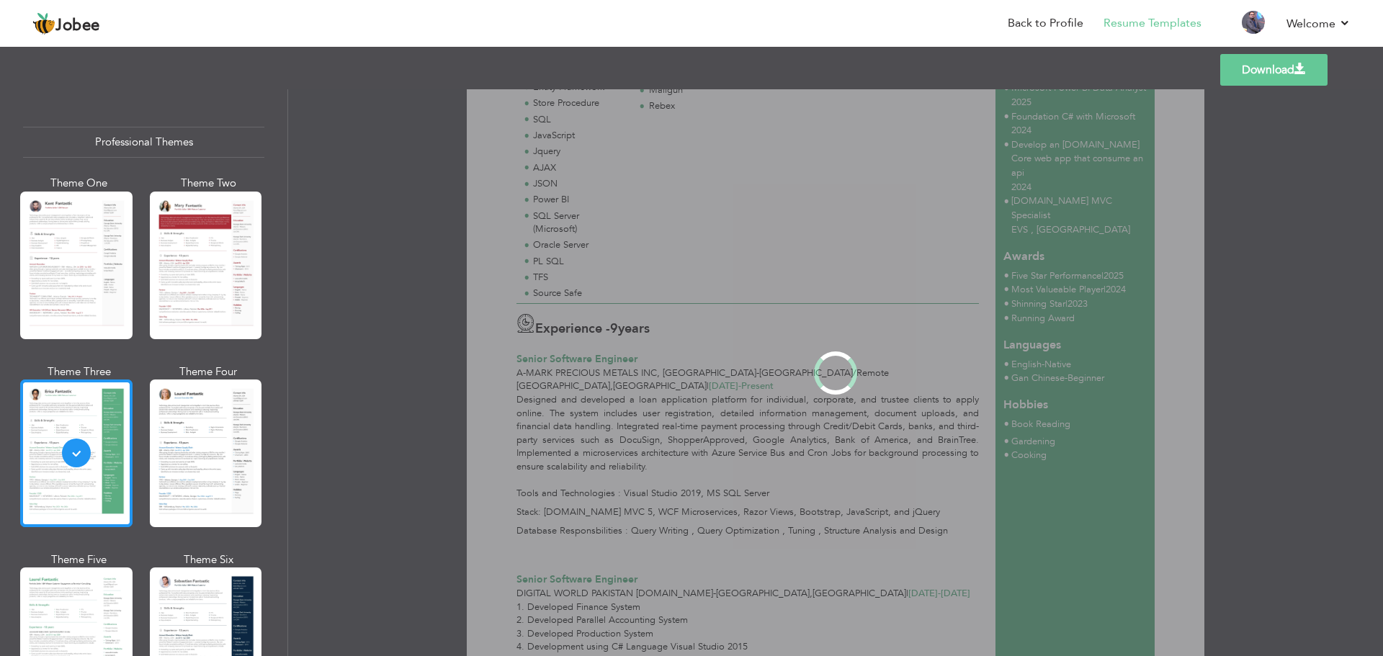
scroll to position [0, 0]
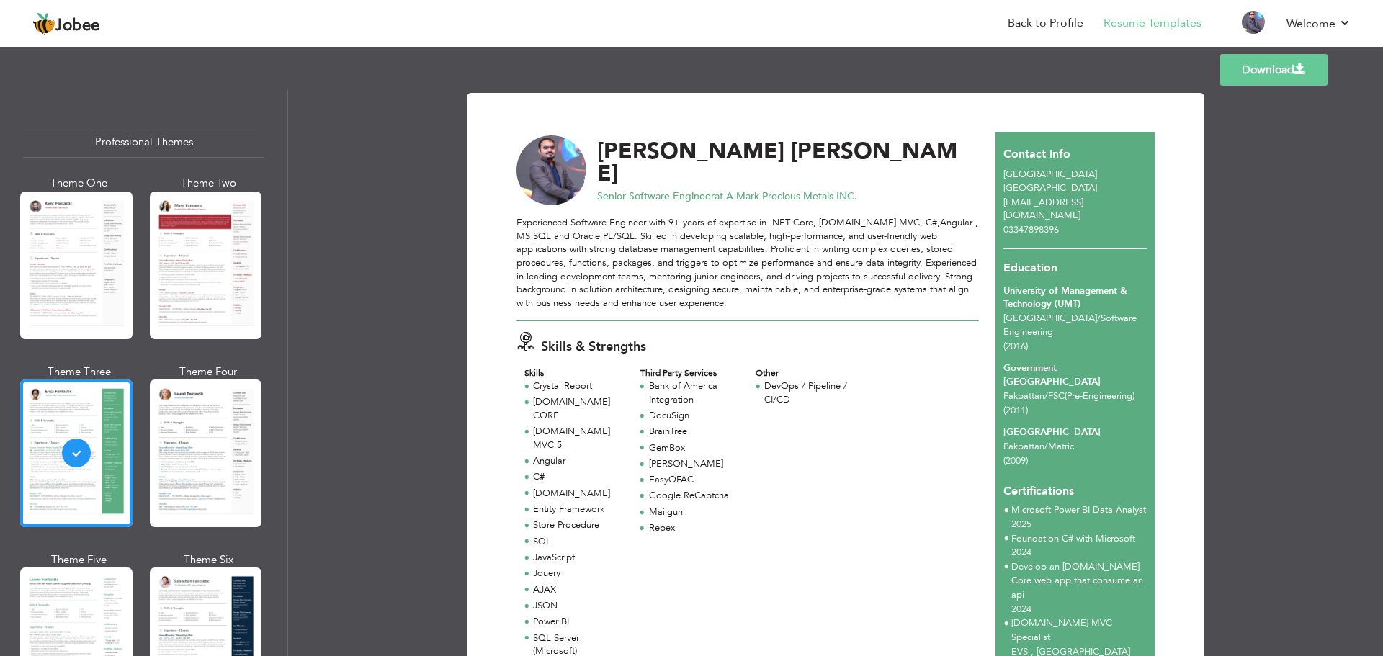
click at [145, 436] on div "Theme One Theme Two Theme Three Theme Four" at bounding box center [143, 458] width 241 height 564
click at [197, 436] on div at bounding box center [206, 453] width 112 height 148
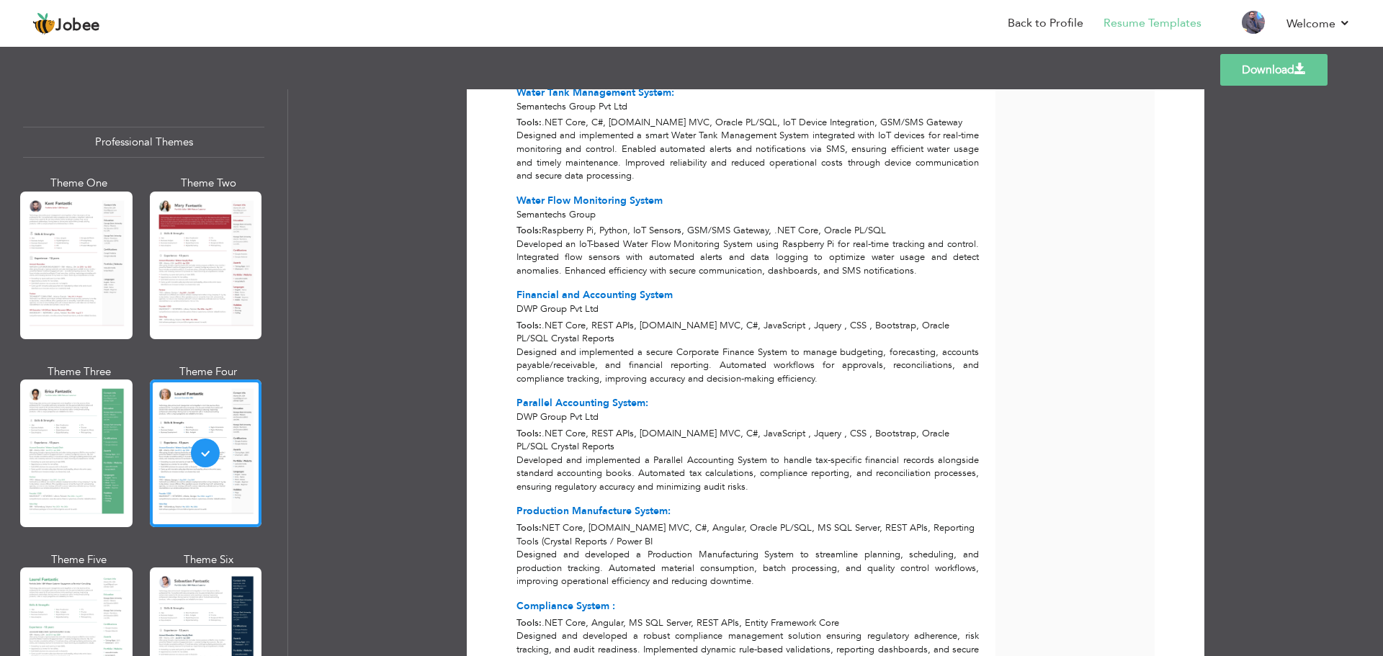
scroll to position [2326, 0]
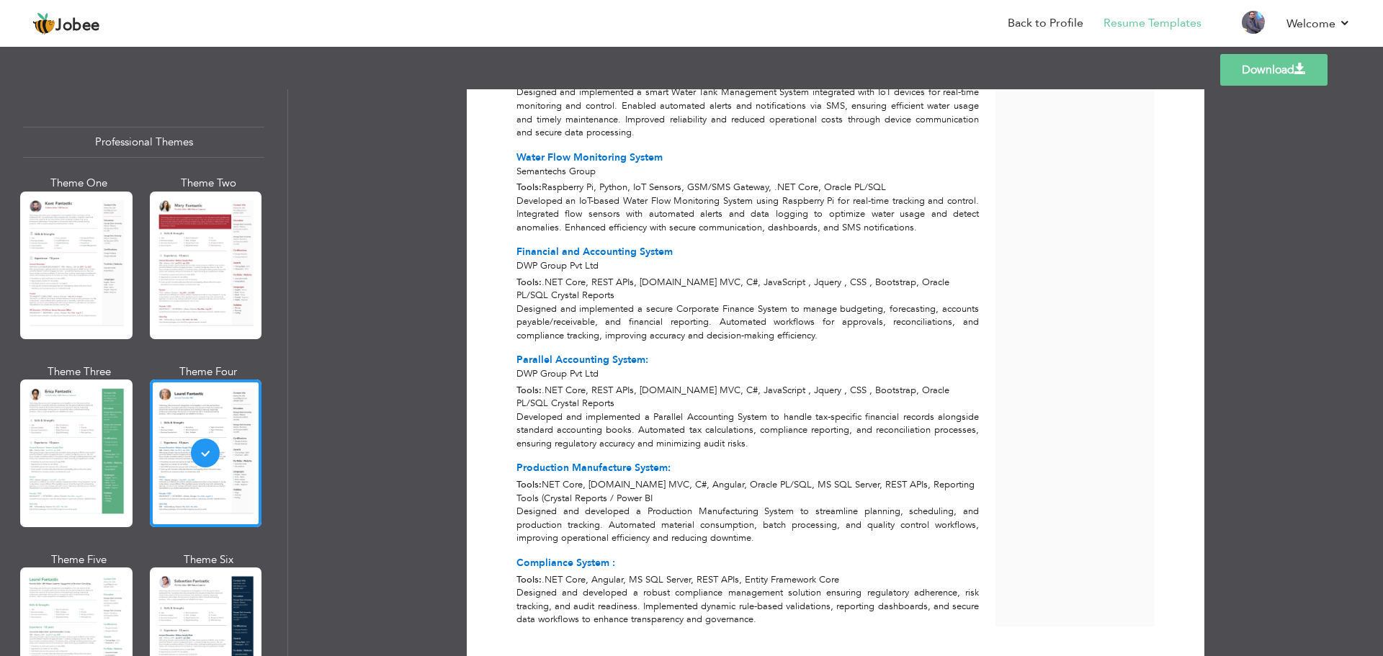
click at [559, 410] on div "Developed and implemented a Parallel Accounting System to handle tax-specific f…" at bounding box center [747, 430] width 479 height 40
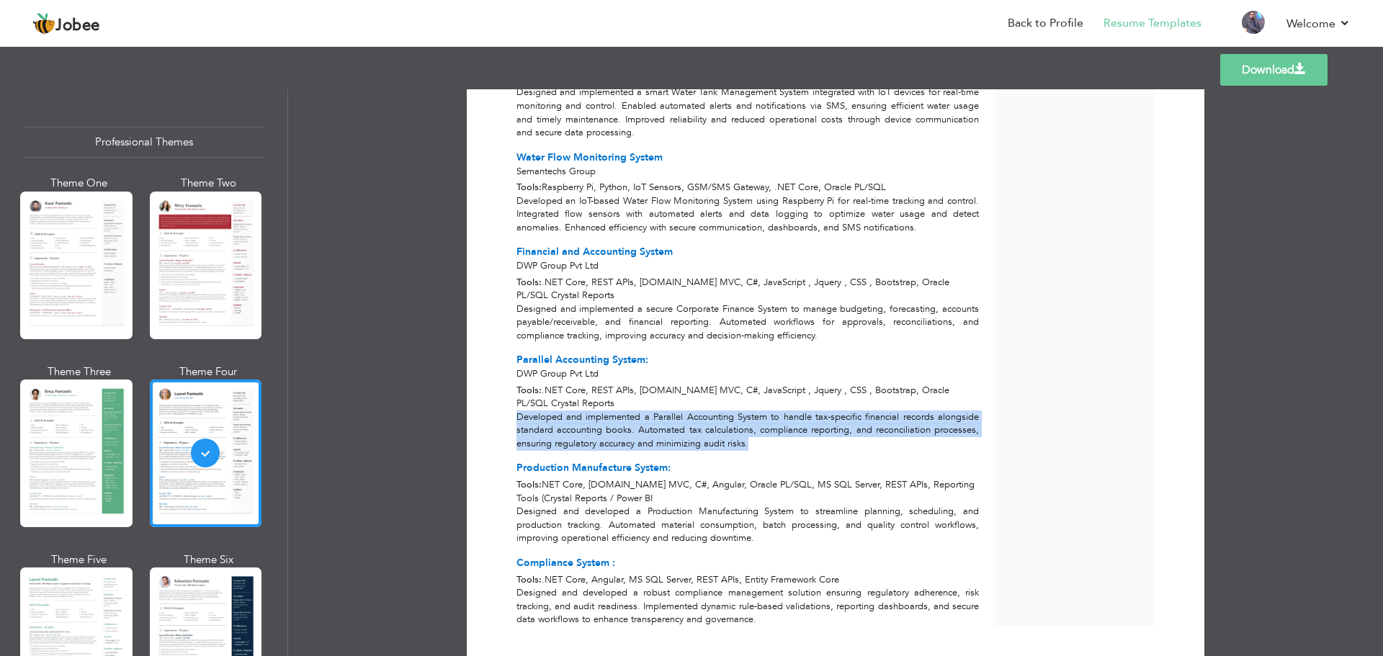
click at [559, 410] on div "Developed and implemented a Parallel Accounting System to handle tax-specific f…" at bounding box center [747, 430] width 479 height 40
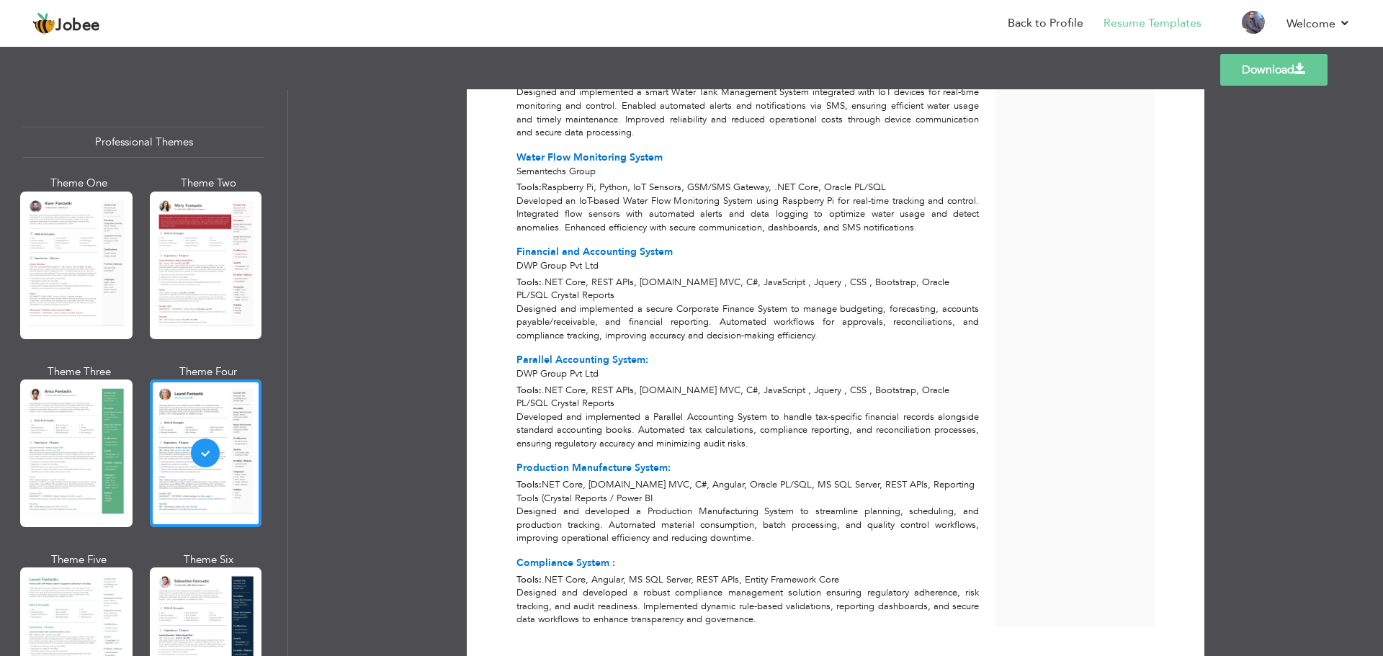
click at [569, 505] on div "Designed and developed a Production Manufacturing System to streamline planning…" at bounding box center [747, 525] width 479 height 40
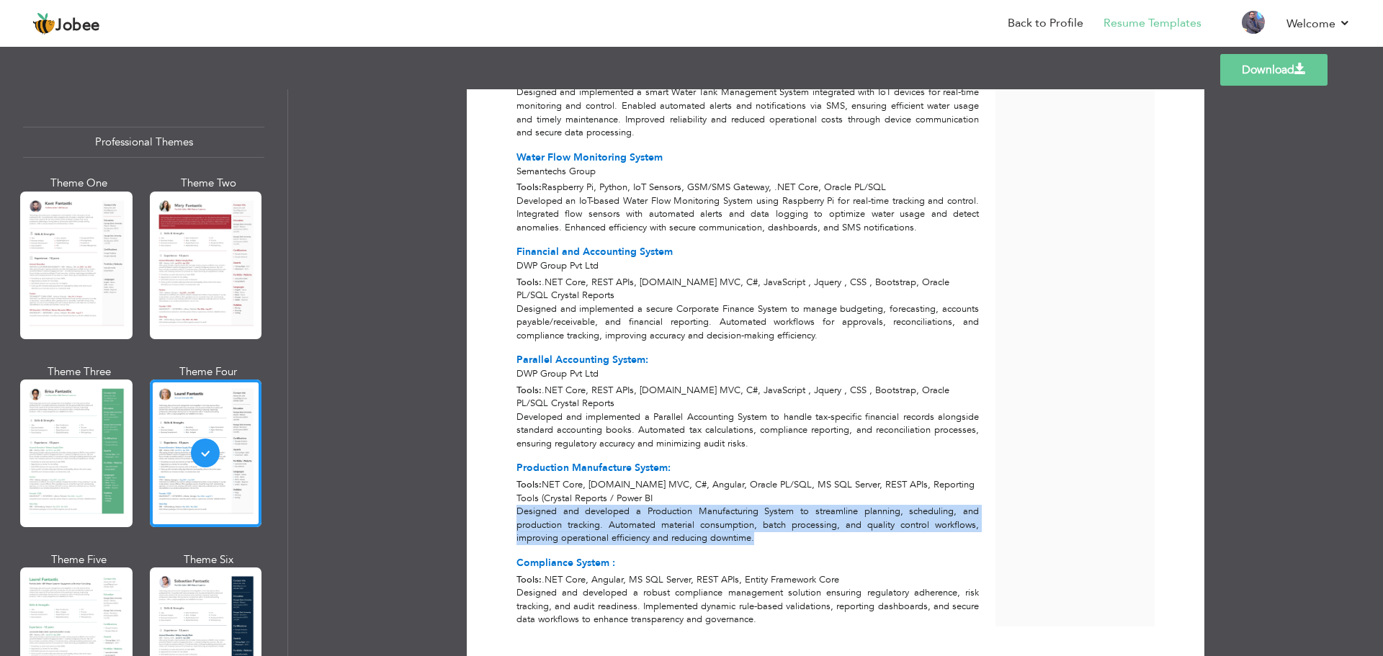
click at [569, 505] on div "Designed and developed a Production Manufacturing System to streamline planning…" at bounding box center [747, 525] width 479 height 40
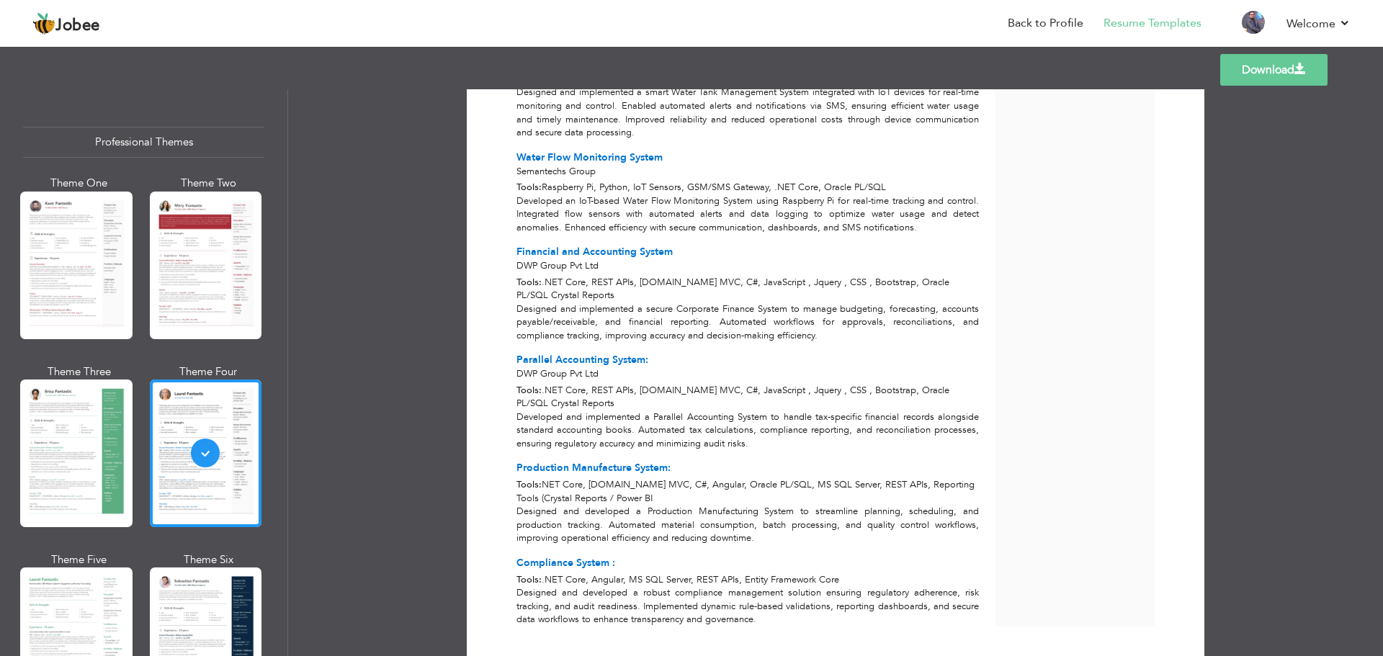
click at [557, 586] on div "Designed and developed a robust compliance management solution ensuring regulat…" at bounding box center [747, 606] width 479 height 40
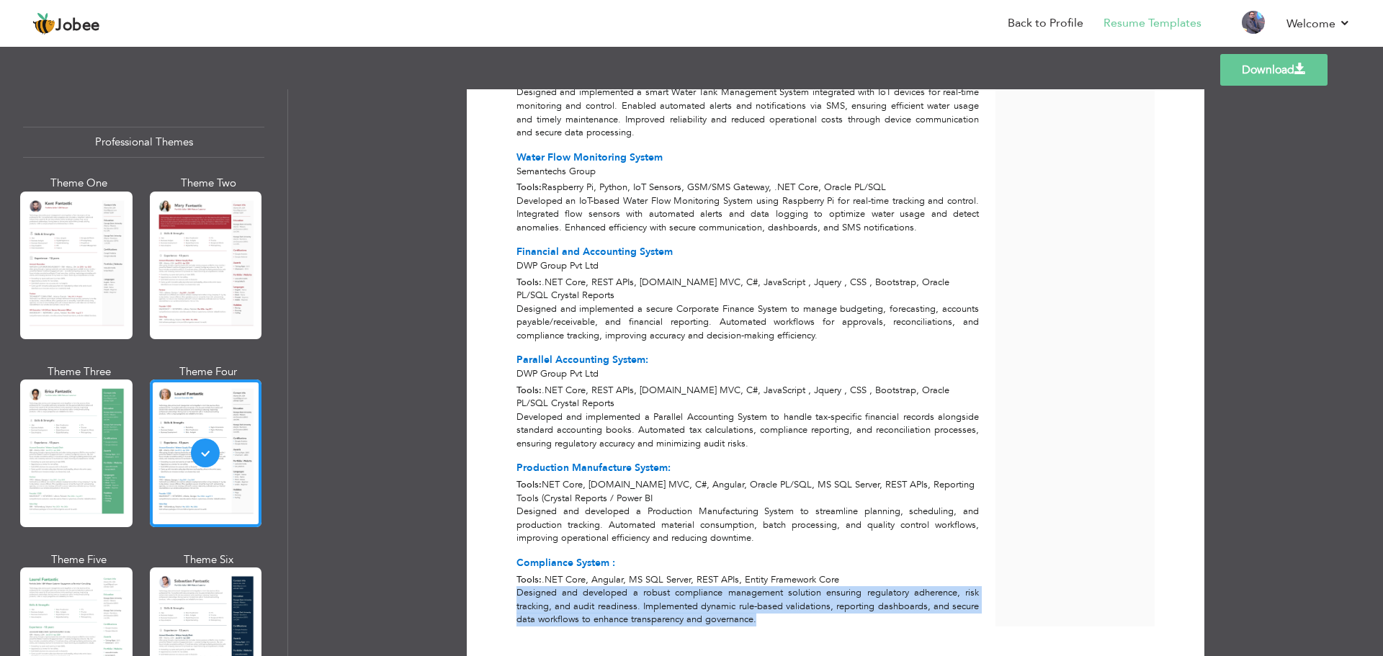
click at [557, 586] on div "Designed and developed a robust compliance management solution ensuring regulat…" at bounding box center [747, 606] width 479 height 40
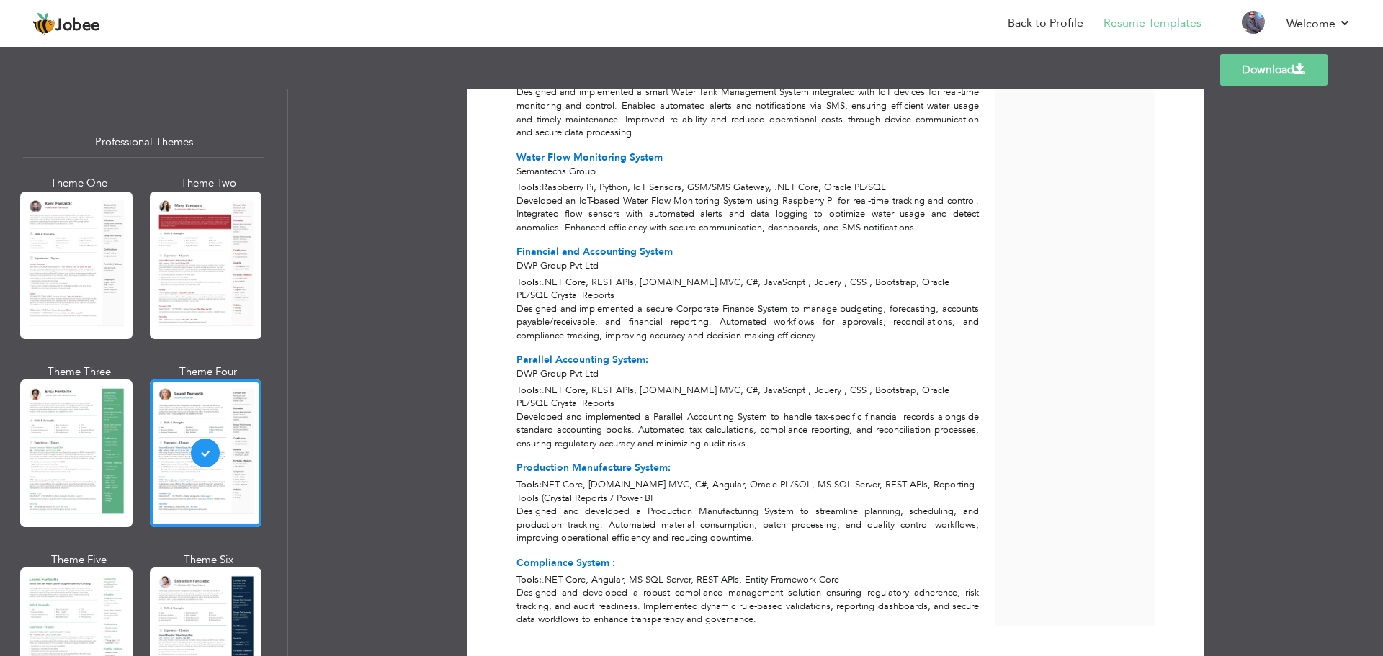
click at [567, 505] on div "Designed and developed a Production Manufacturing System to streamline planning…" at bounding box center [747, 525] width 479 height 40
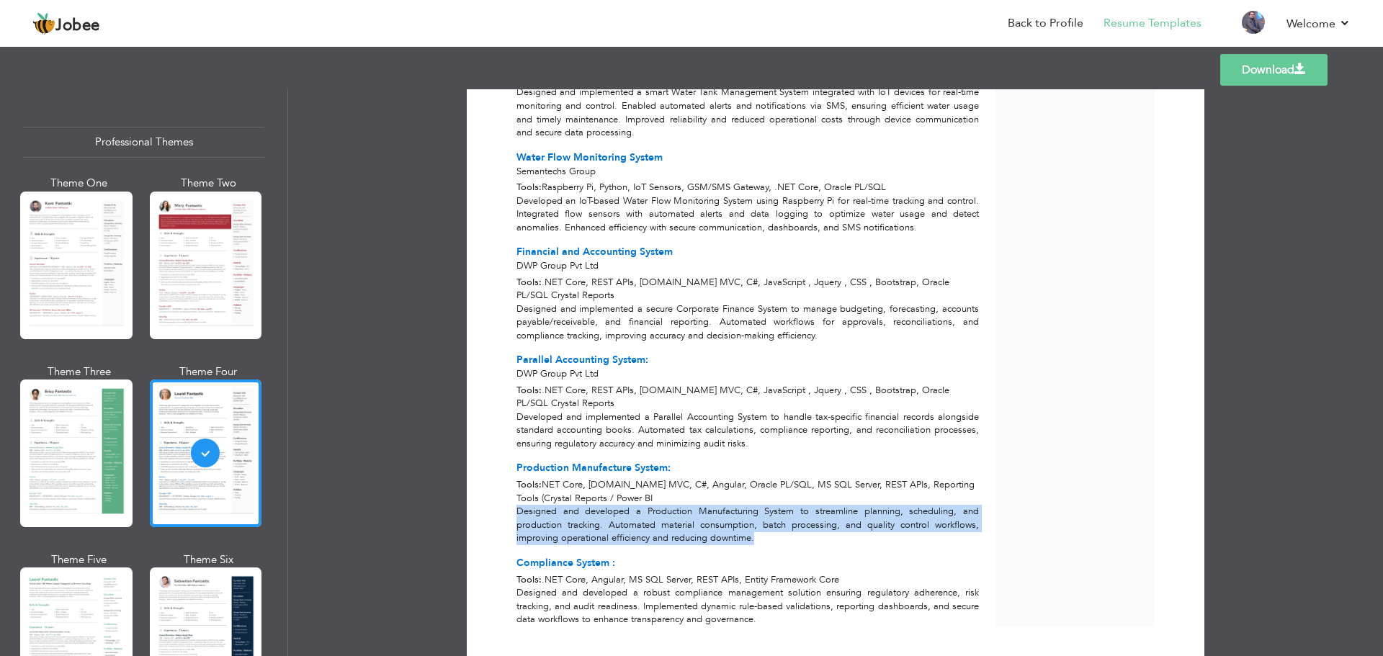
click at [567, 505] on div "Designed and developed a Production Manufacturing System to streamline planning…" at bounding box center [747, 525] width 479 height 40
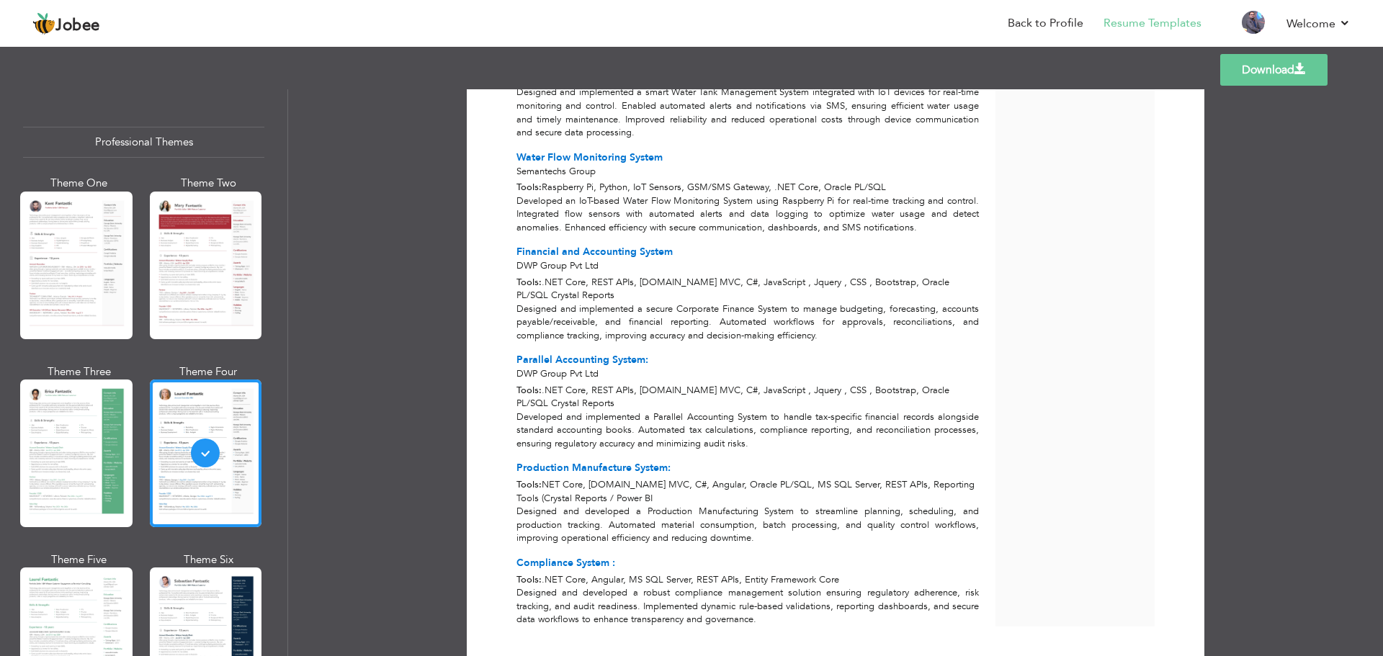
click at [603, 410] on div "Developed and implemented a Parallel Accounting System to handle tax-specific f…" at bounding box center [747, 430] width 479 height 40
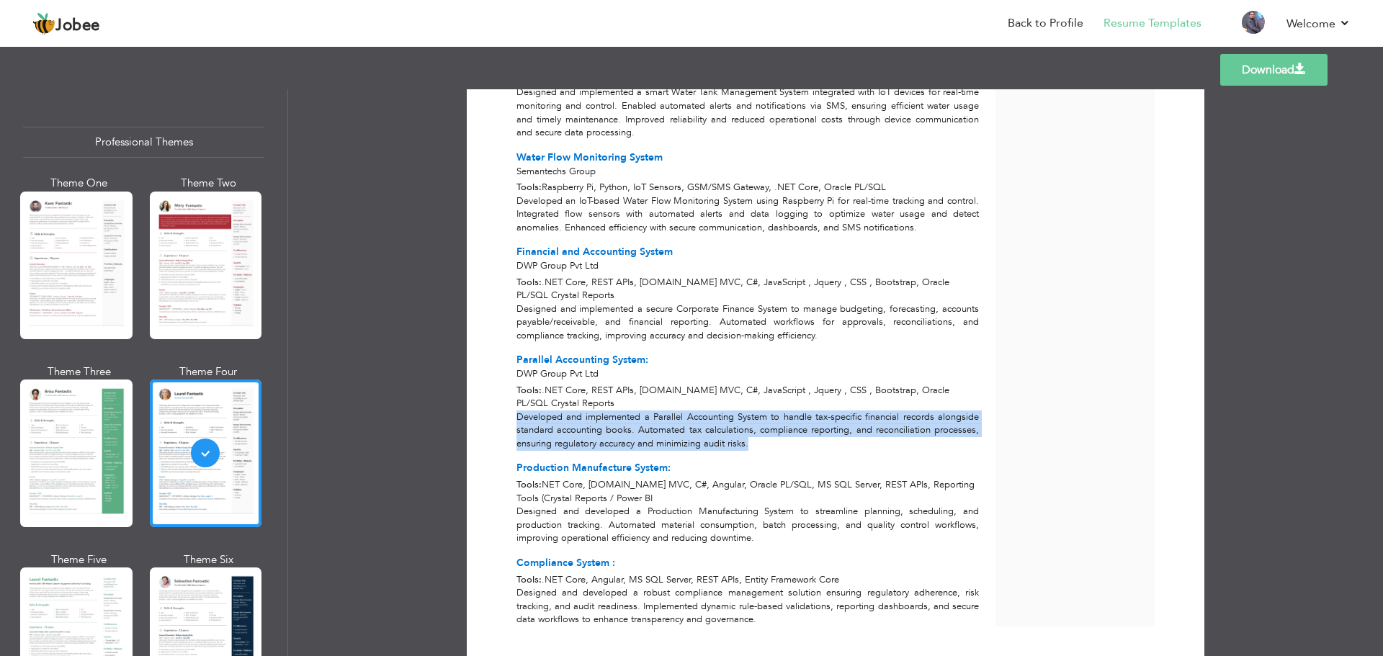
click at [603, 410] on div "Developed and implemented a Parallel Accounting System to handle tax-specific f…" at bounding box center [747, 430] width 479 height 40
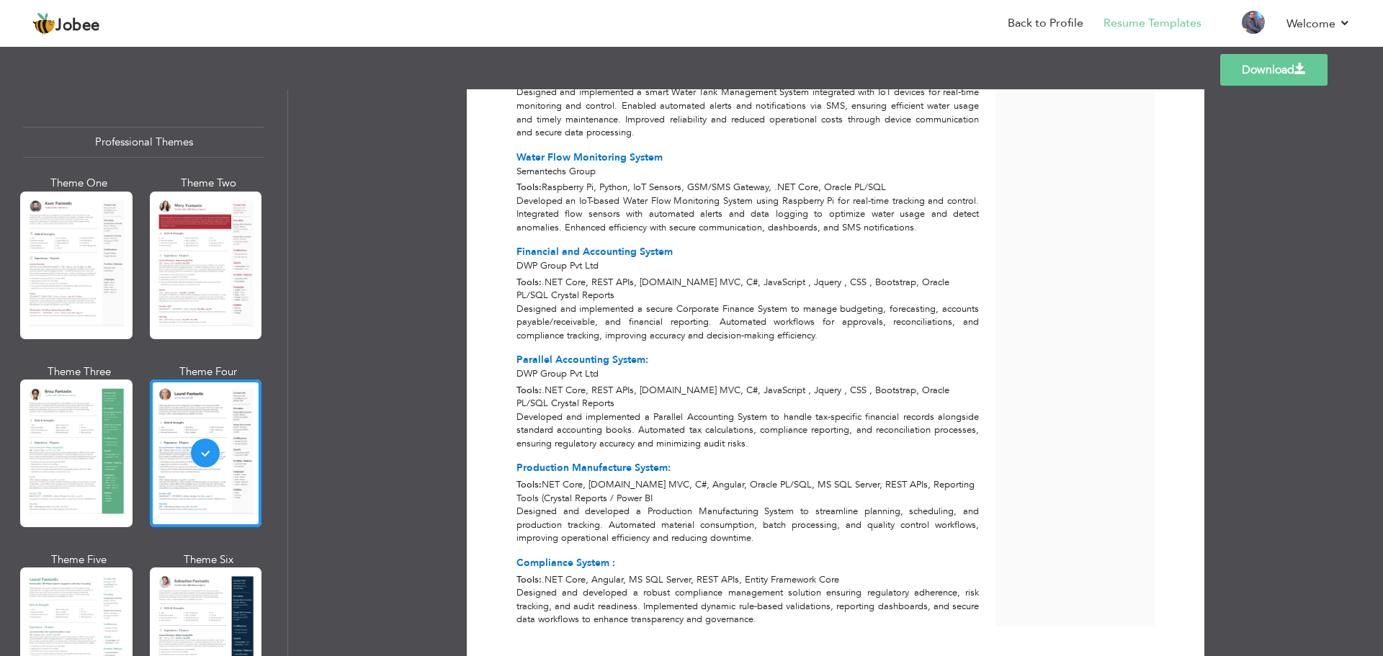
click at [592, 302] on div "Designed and implemented a secure Corporate Finance System to manage budgeting,…" at bounding box center [747, 322] width 479 height 40
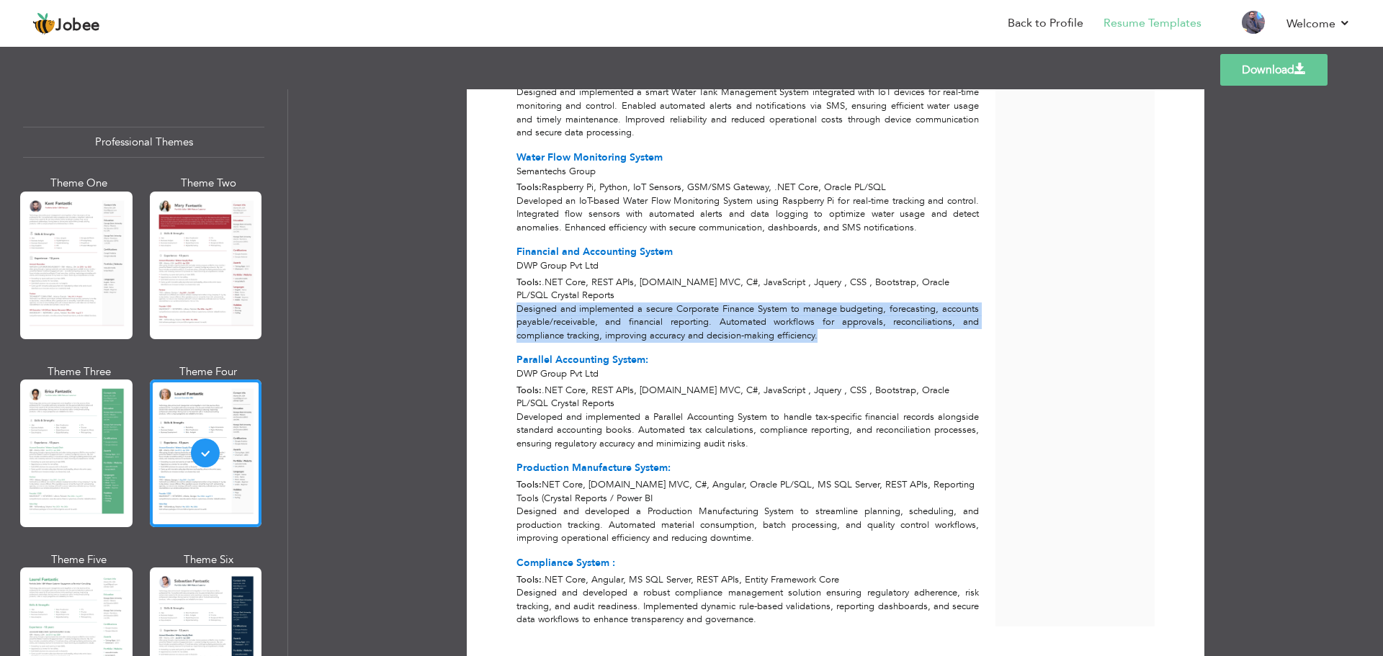
click at [592, 302] on div "Designed and implemented a secure Corporate Finance System to manage budgeting,…" at bounding box center [747, 322] width 479 height 40
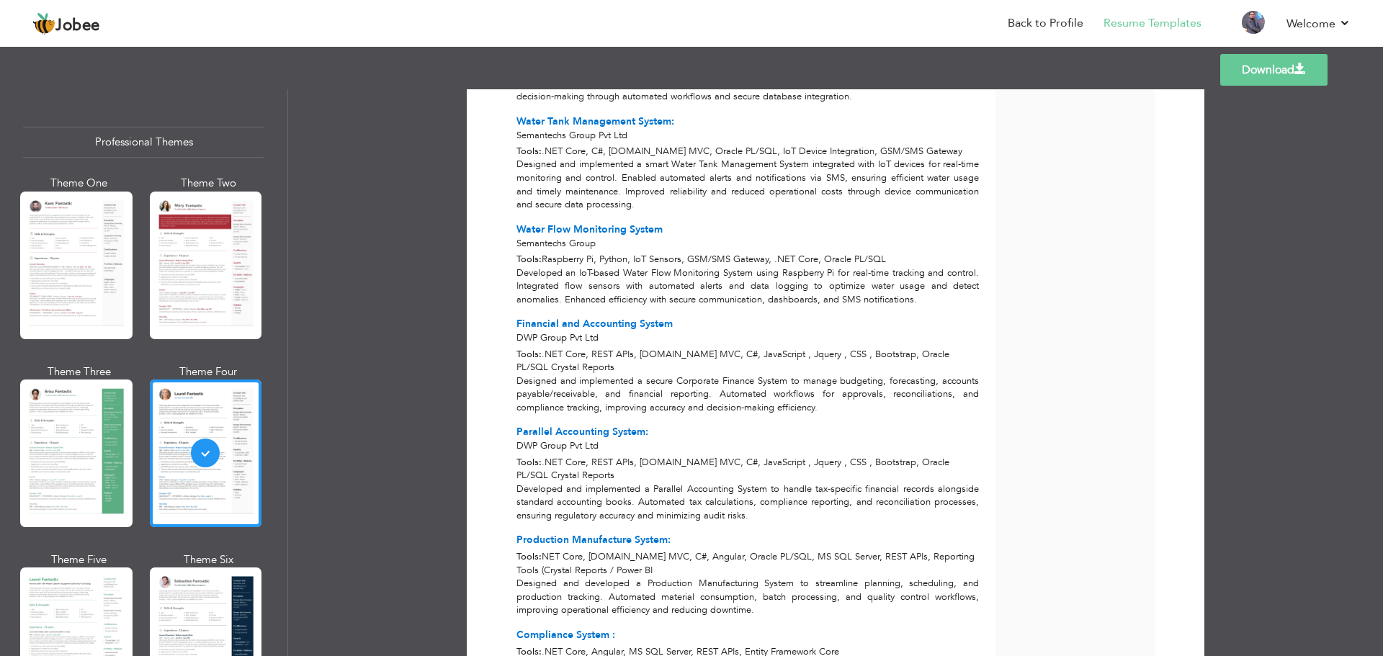
click at [603, 266] on div "Developed an IoT-based Water Flow Monitoring System using Raspberry Pi for real…" at bounding box center [747, 286] width 479 height 40
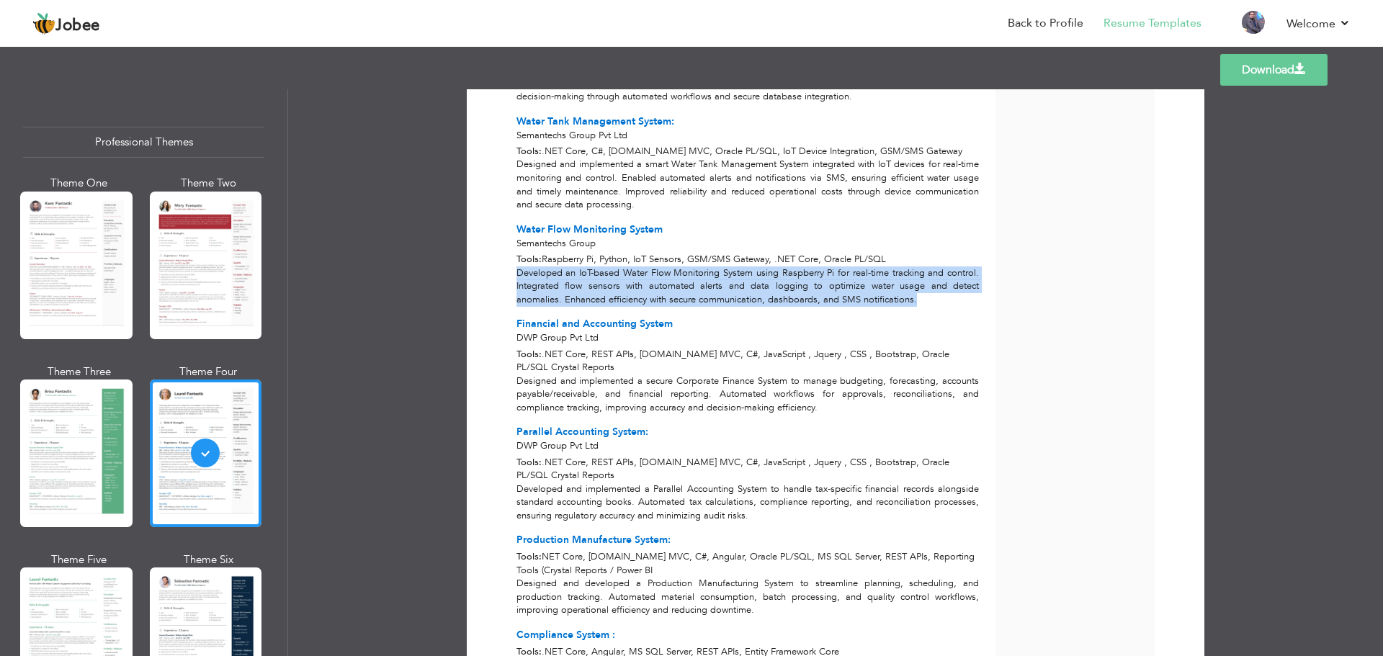
click at [603, 266] on div "Developed an IoT-based Water Flow Monitoring System using Raspberry Pi for real…" at bounding box center [747, 286] width 479 height 40
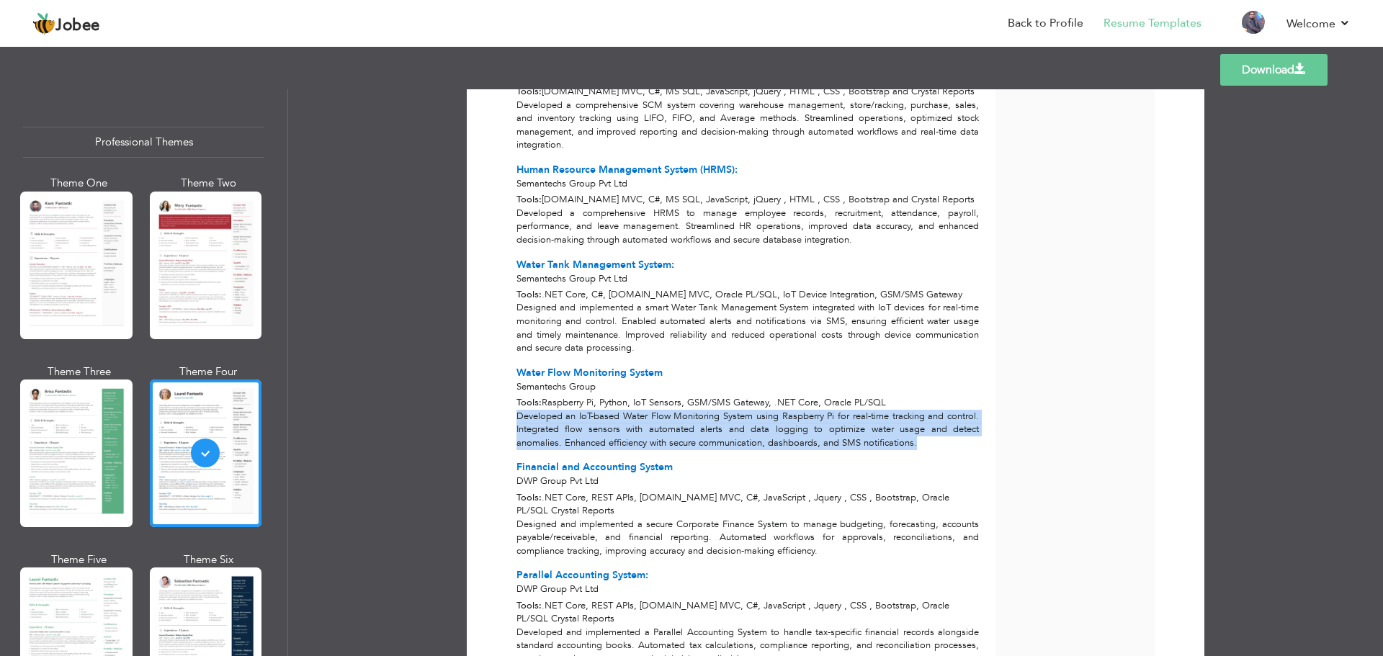
scroll to position [2110, 0]
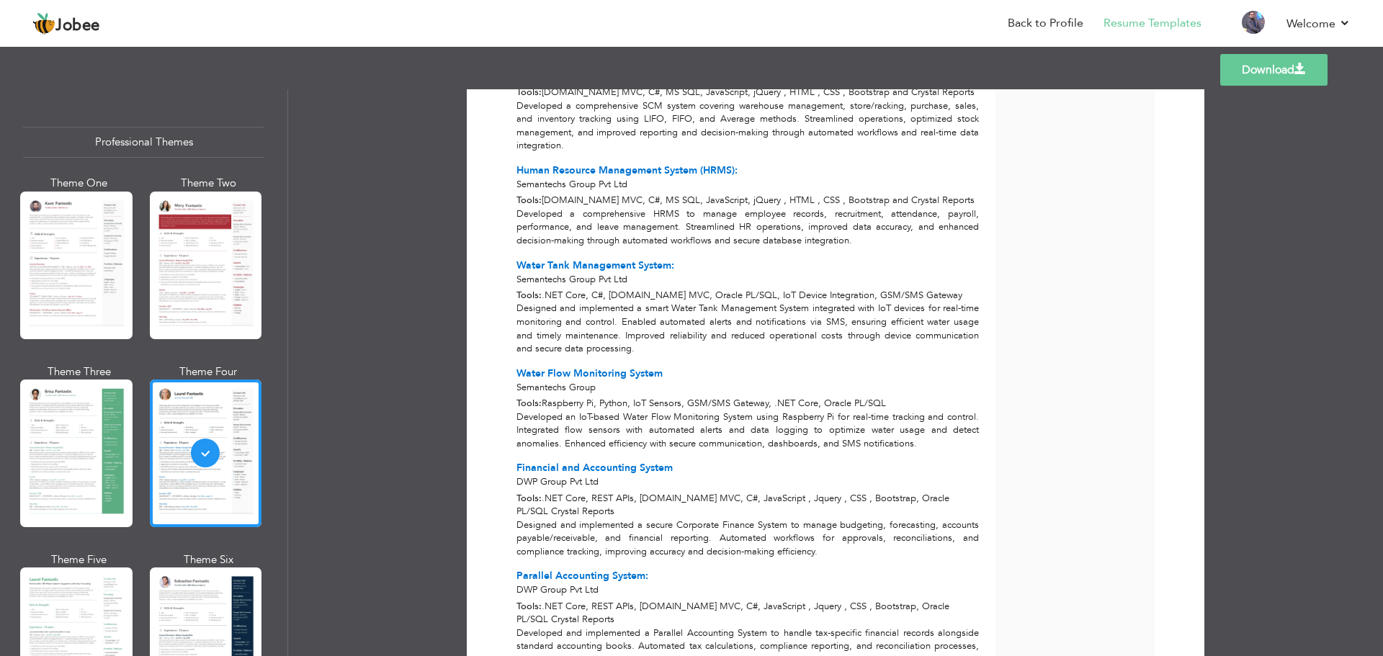
click at [588, 302] on div "Designed and implemented a smart Water Tank Management System integrated with I…" at bounding box center [747, 328] width 479 height 53
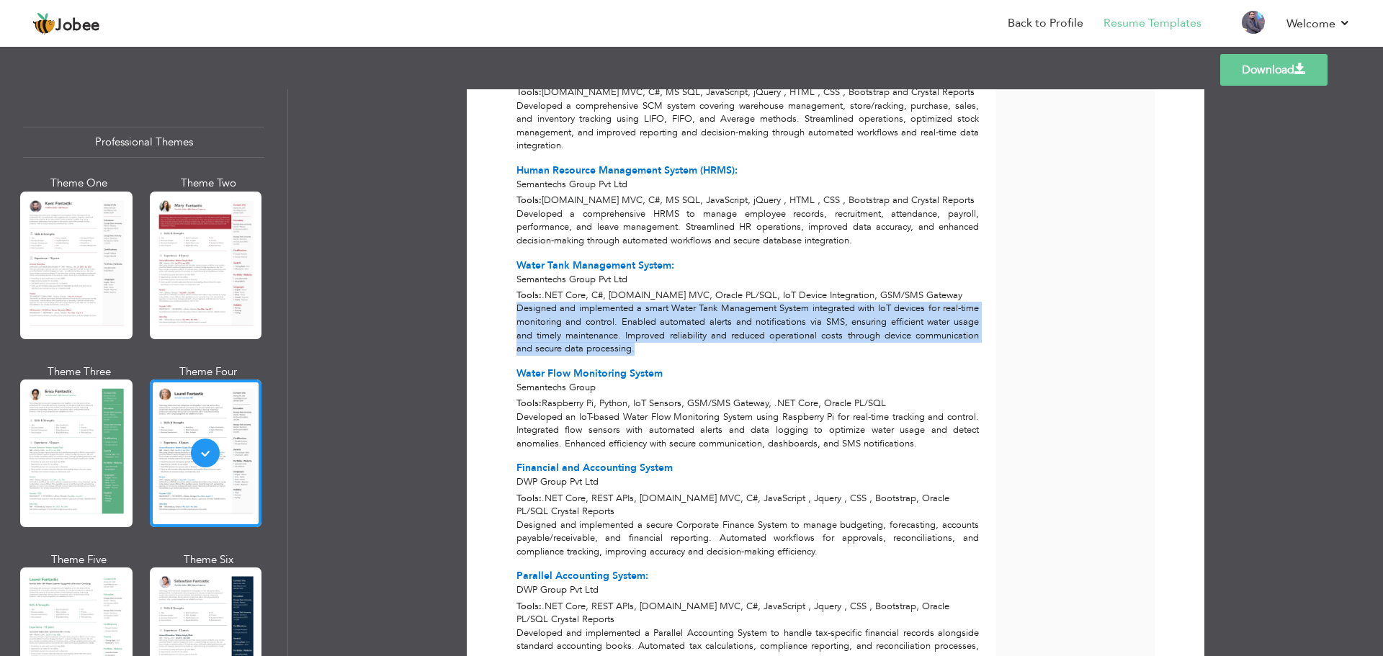
click at [588, 302] on div "Designed and implemented a smart Water Tank Management System integrated with I…" at bounding box center [747, 328] width 479 height 53
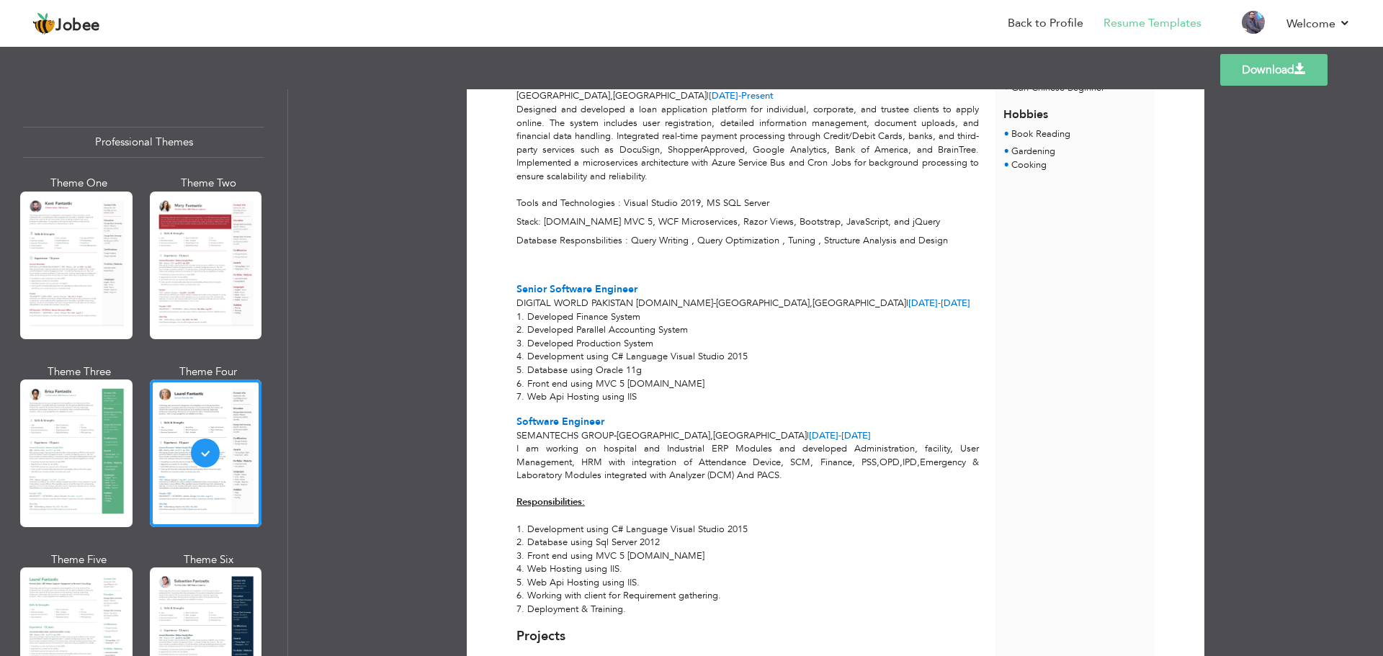
scroll to position [598, 0]
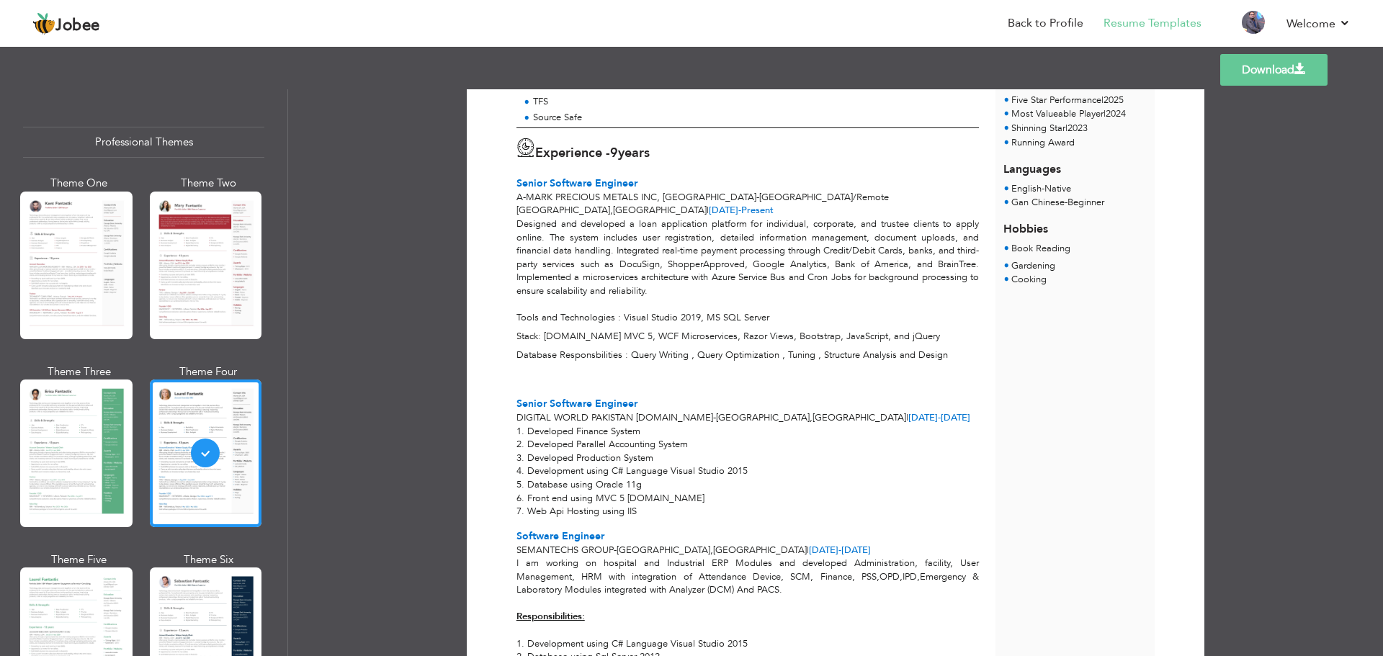
click at [613, 223] on p "Designed and developed a loan application platform for individual, corporate, a…" at bounding box center [747, 270] width 462 height 107
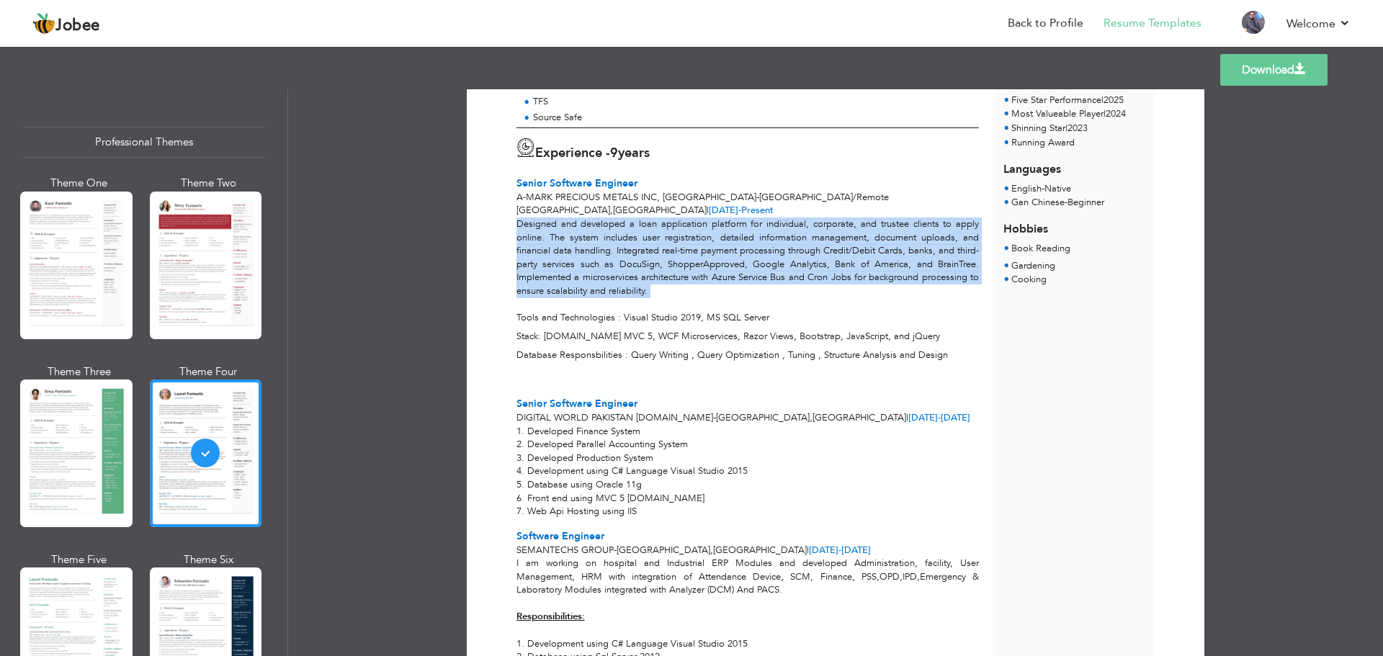
click at [613, 223] on p "Designed and developed a loan application platform for individual, corporate, a…" at bounding box center [747, 270] width 462 height 107
